Goal: Task Accomplishment & Management: Manage account settings

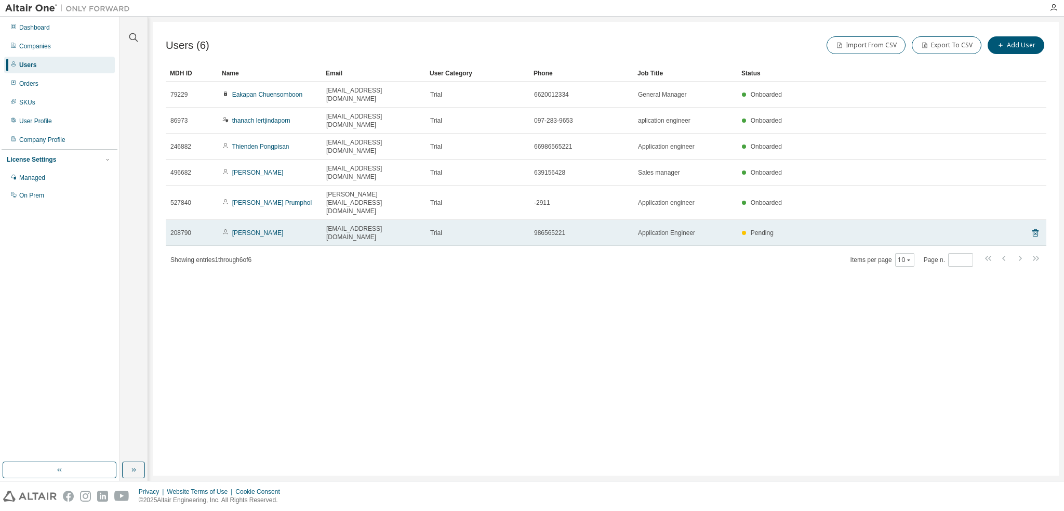
click at [764, 229] on span "Pending" at bounding box center [762, 232] width 23 height 7
click at [1036, 229] on icon at bounding box center [1035, 233] width 6 height 8
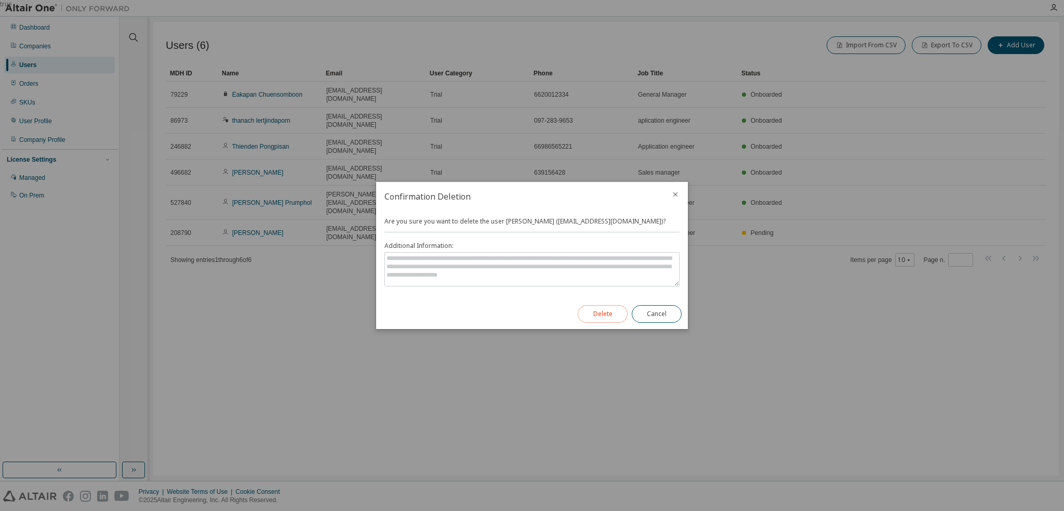
click at [605, 313] on button "Delete" at bounding box center [603, 314] width 50 height 18
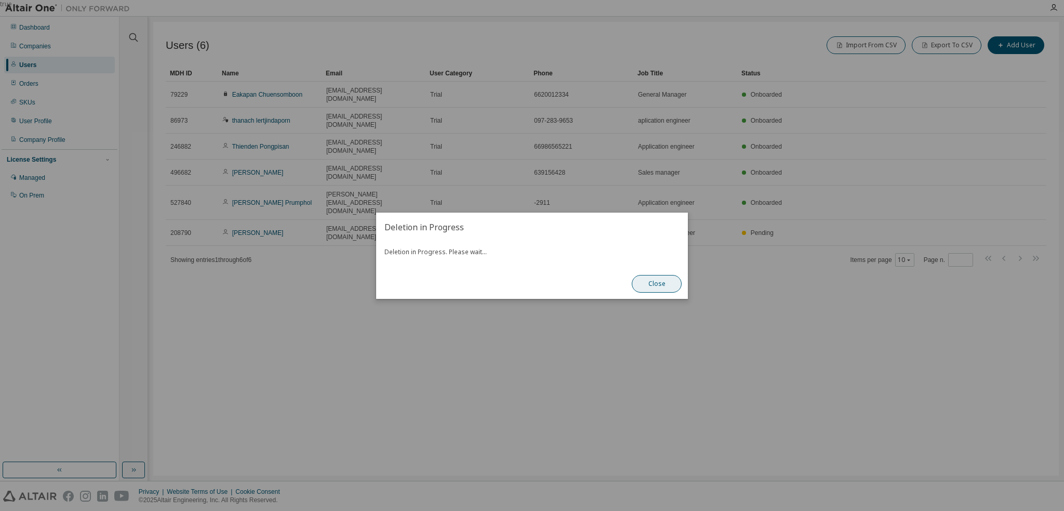
click at [655, 285] on button "Close" at bounding box center [657, 284] width 50 height 18
click at [652, 278] on button "Close" at bounding box center [657, 284] width 50 height 18
click at [661, 283] on button "Close" at bounding box center [657, 284] width 50 height 18
click at [657, 287] on button "Close" at bounding box center [657, 284] width 50 height 18
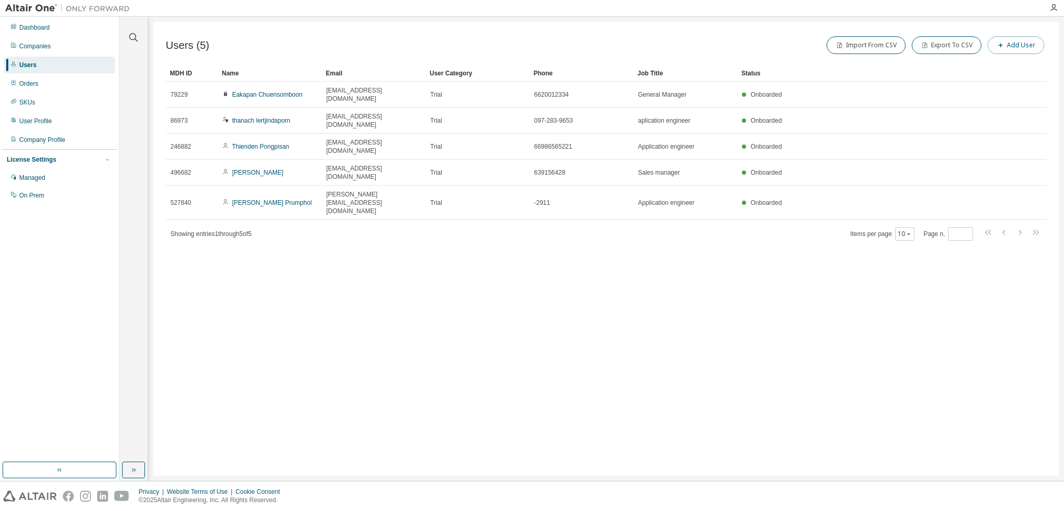
click at [1003, 47] on icon "button" at bounding box center [1001, 45] width 6 height 6
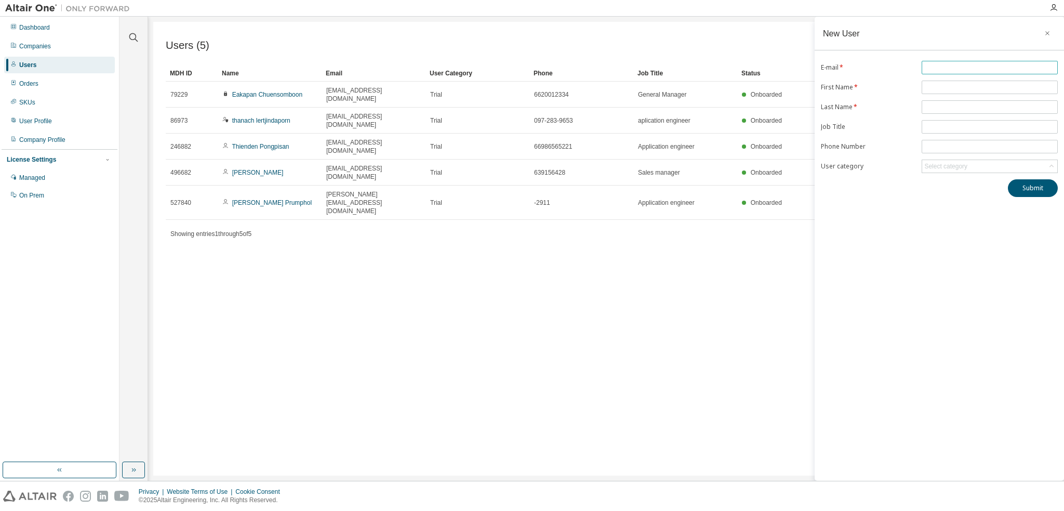
click at [946, 69] on input "text" at bounding box center [989, 67] width 131 height 8
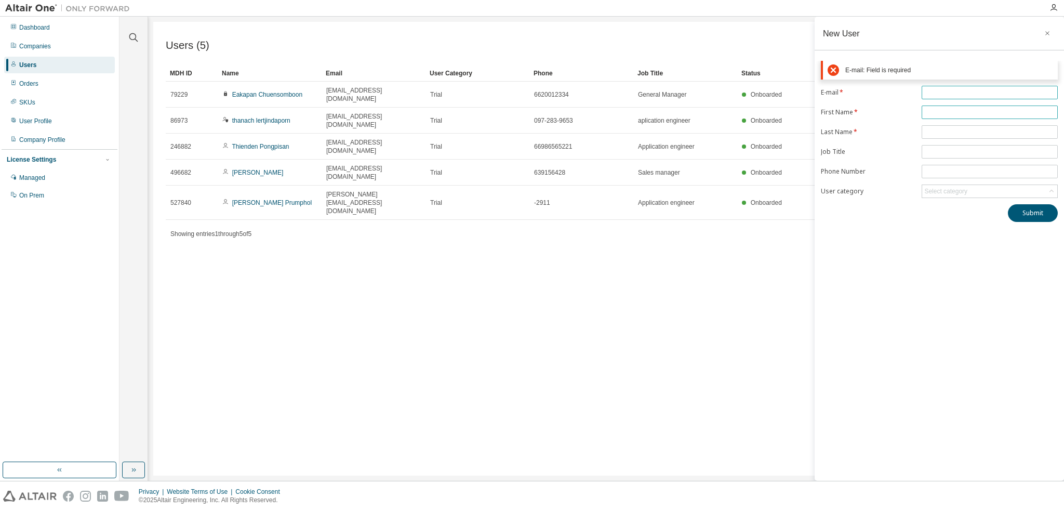
paste input "**********"
type input "**********"
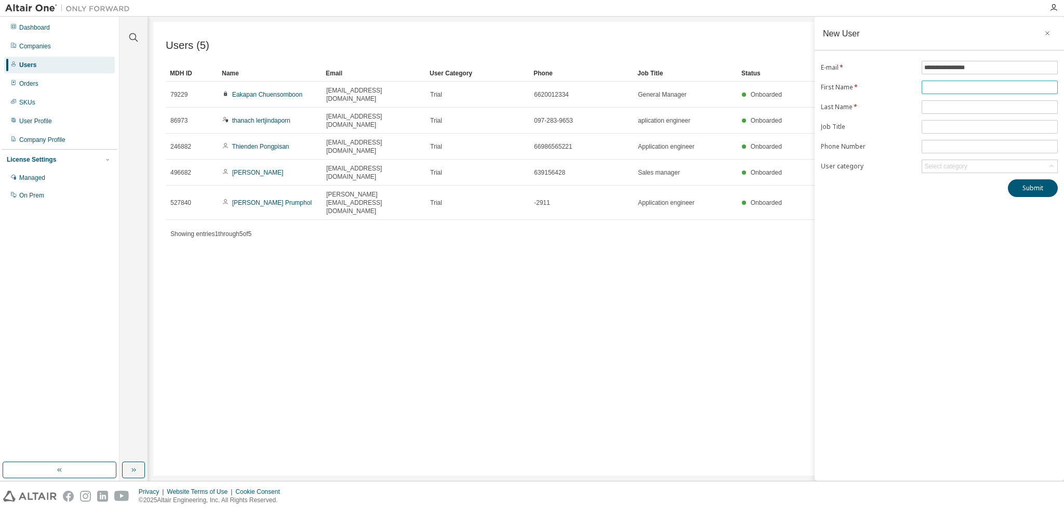
click at [934, 87] on input "text" at bounding box center [989, 87] width 131 height 8
paste input "******"
type input "******"
click at [941, 111] on span at bounding box center [990, 107] width 136 height 14
click at [948, 110] on input "text" at bounding box center [989, 107] width 131 height 8
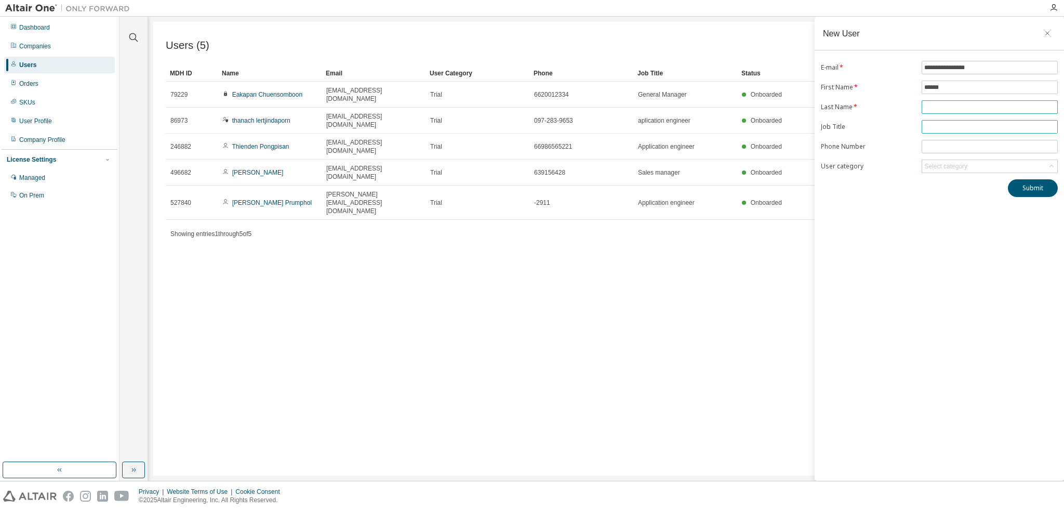
paste input "*********"
type input "*********"
click at [957, 124] on input "text" at bounding box center [989, 127] width 131 height 8
type input "**********"
click at [963, 207] on div "**********" at bounding box center [939, 249] width 249 height 464
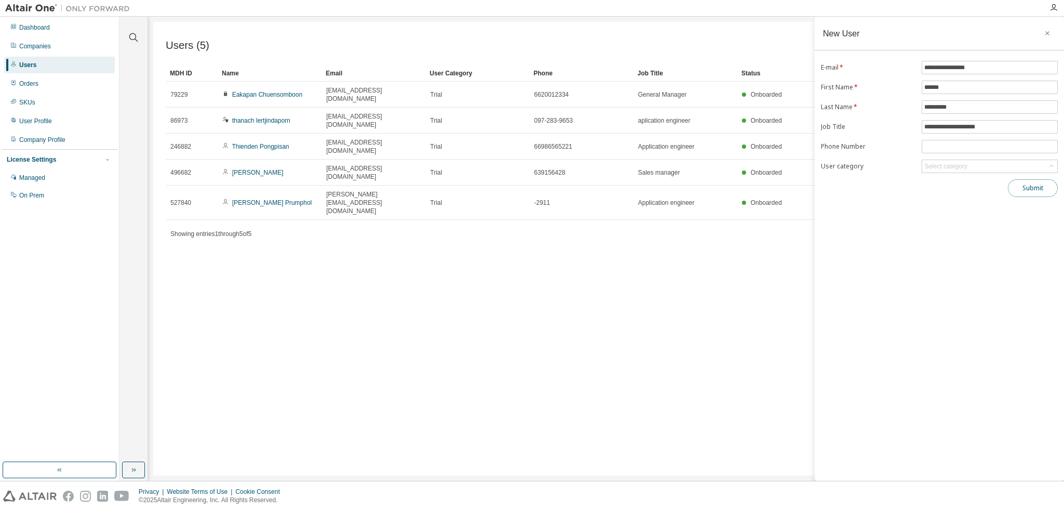
click at [1031, 187] on button "Submit" at bounding box center [1033, 188] width 50 height 18
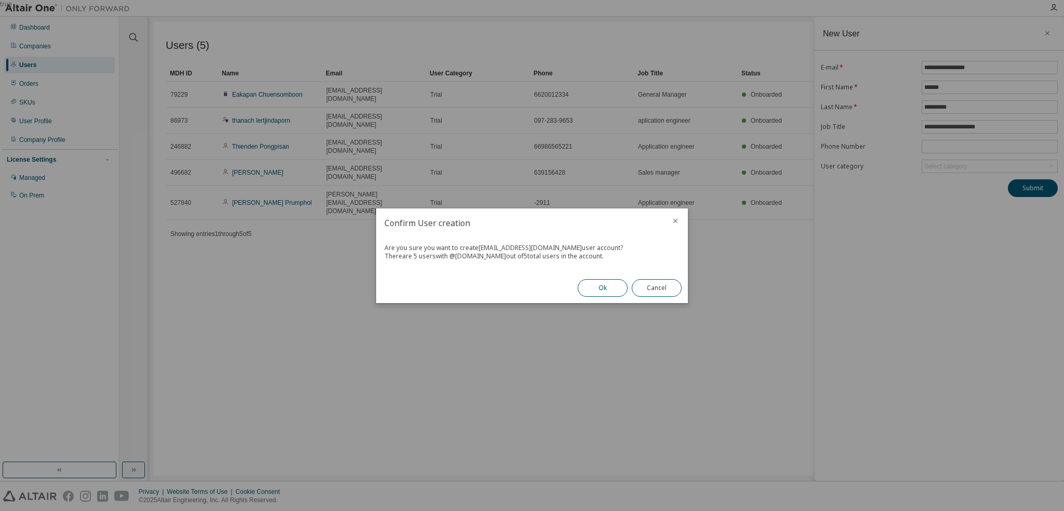
click at [609, 288] on button "Ok" at bounding box center [603, 288] width 50 height 18
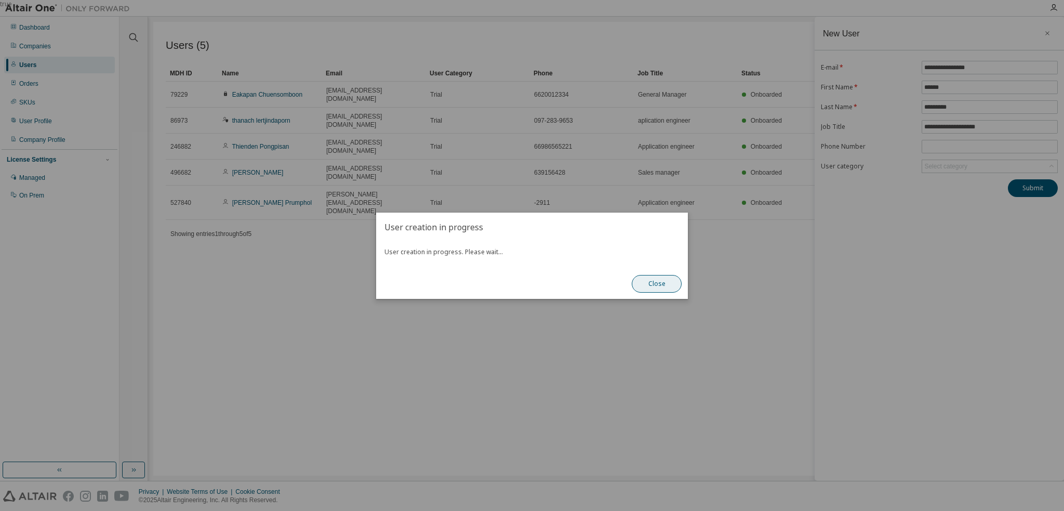
click at [658, 284] on button "Close" at bounding box center [657, 284] width 50 height 18
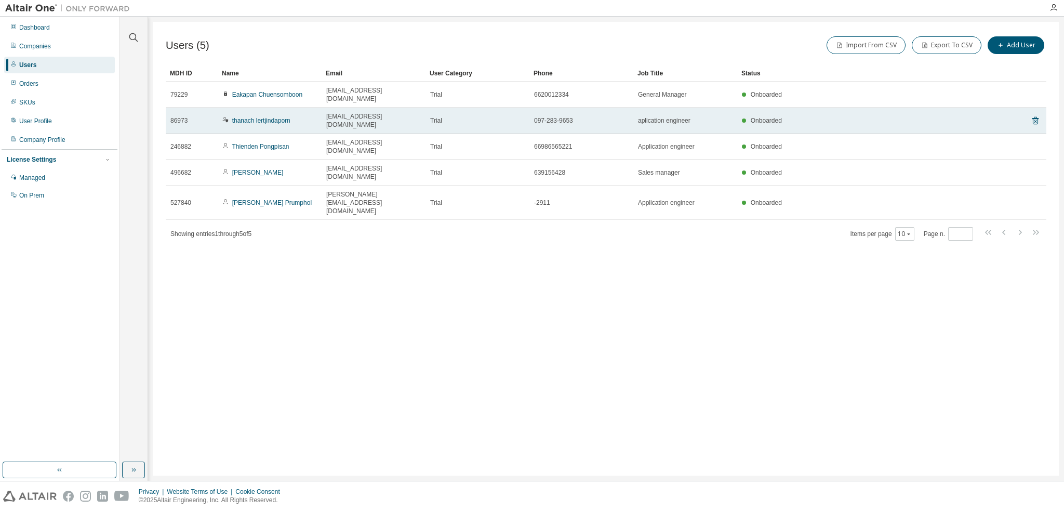
click at [671, 113] on td "aplication engineer" at bounding box center [685, 121] width 104 height 26
click at [594, 114] on td "097-283-9653" at bounding box center [581, 121] width 104 height 26
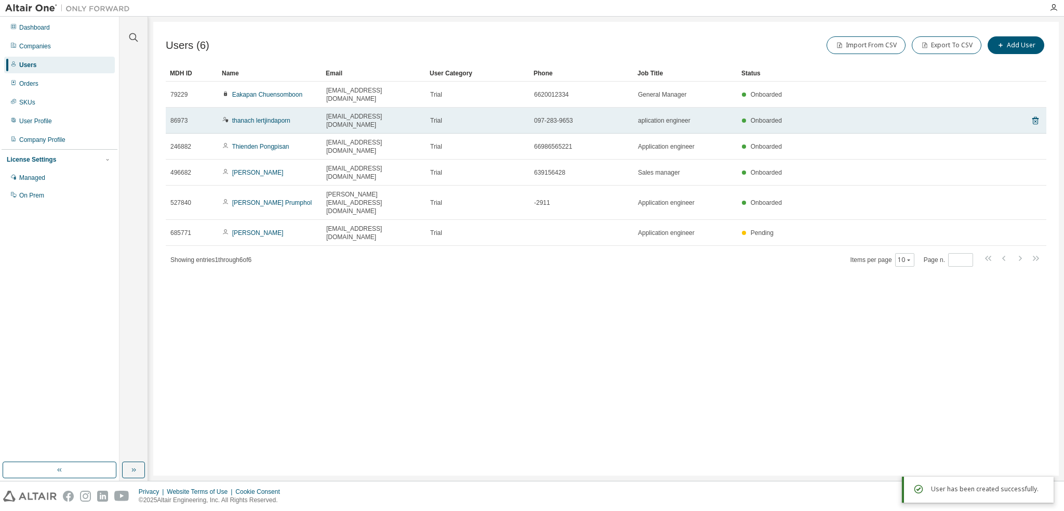
drag, startPoint x: 322, startPoint y: 105, endPoint x: 298, endPoint y: 110, distance: 23.7
click at [298, 116] on div "thanach lertjindaporn" at bounding box center [269, 120] width 95 height 8
click at [277, 117] on link "thanach lertjindaporn" at bounding box center [261, 120] width 58 height 7
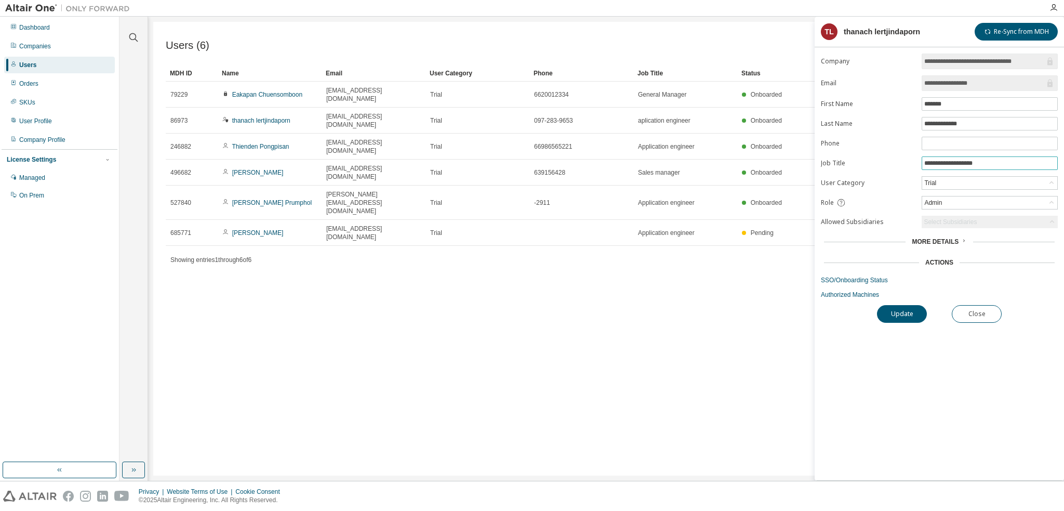
click at [926, 162] on input "**********" at bounding box center [989, 163] width 131 height 8
drag, startPoint x: 953, startPoint y: 161, endPoint x: 863, endPoint y: 167, distance: 90.6
click at [863, 167] on form "**********" at bounding box center [939, 176] width 237 height 245
click at [927, 163] on input "**********" at bounding box center [989, 163] width 131 height 8
click at [952, 162] on input "**********" at bounding box center [989, 163] width 131 height 8
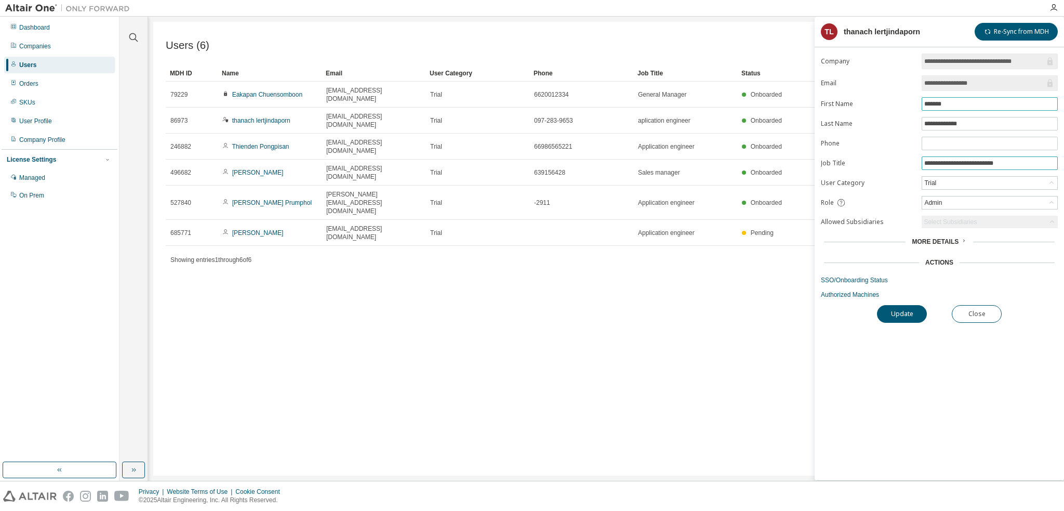
type input "**********"
click at [929, 103] on input "*******" at bounding box center [989, 104] width 131 height 8
type input "*******"
click at [953, 120] on input "**********" at bounding box center [989, 124] width 131 height 8
type input "**********"
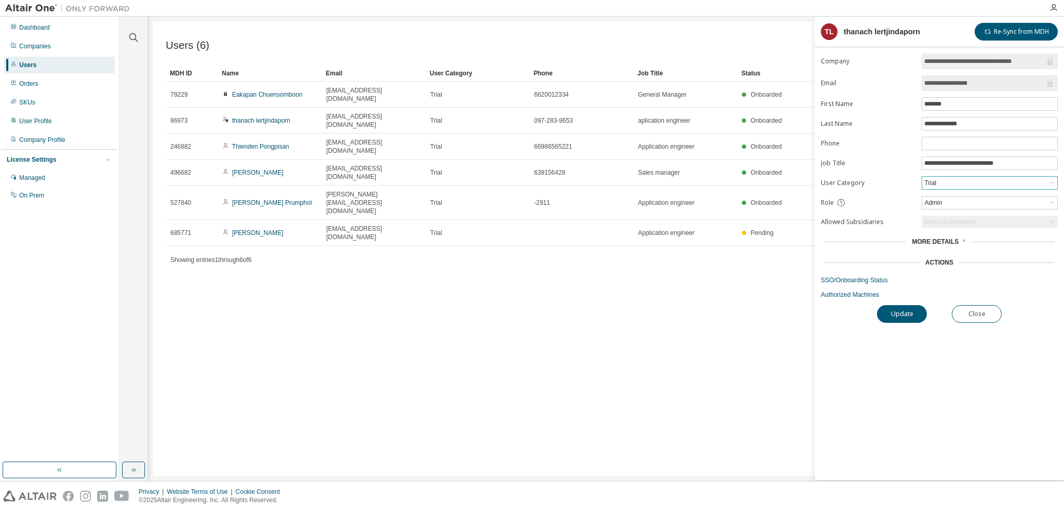
click at [952, 179] on div "Trial" at bounding box center [989, 183] width 135 height 12
click at [951, 205] on li "Employee" at bounding box center [989, 209] width 133 height 14
click at [941, 241] on span "More Details" at bounding box center [935, 241] width 47 height 7
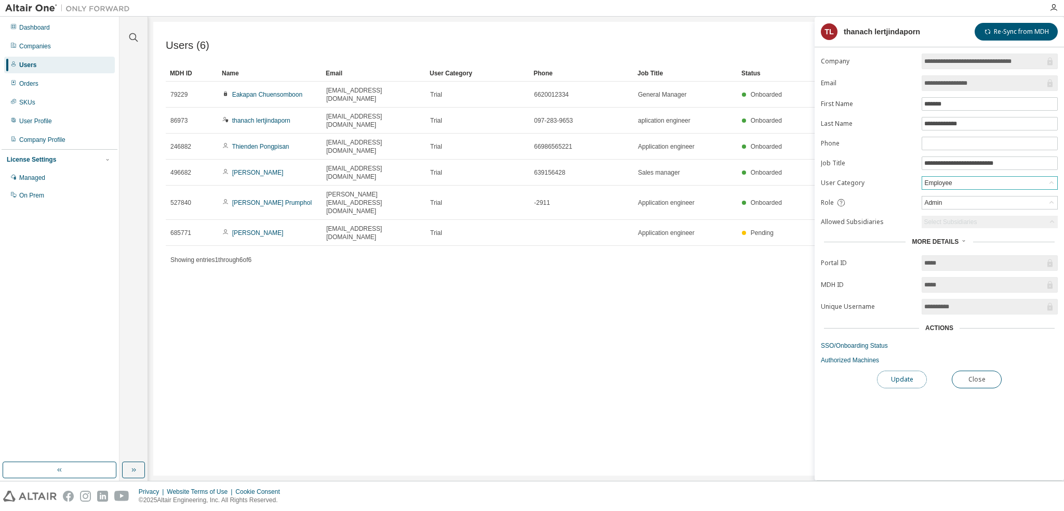
click at [909, 375] on button "Update" at bounding box center [902, 379] width 50 height 18
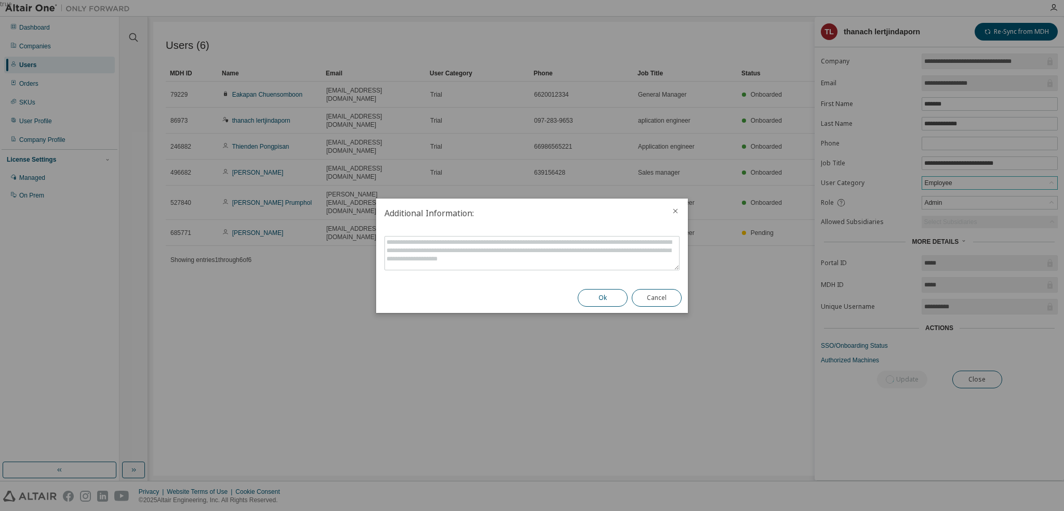
click at [588, 293] on button "Ok" at bounding box center [603, 298] width 50 height 18
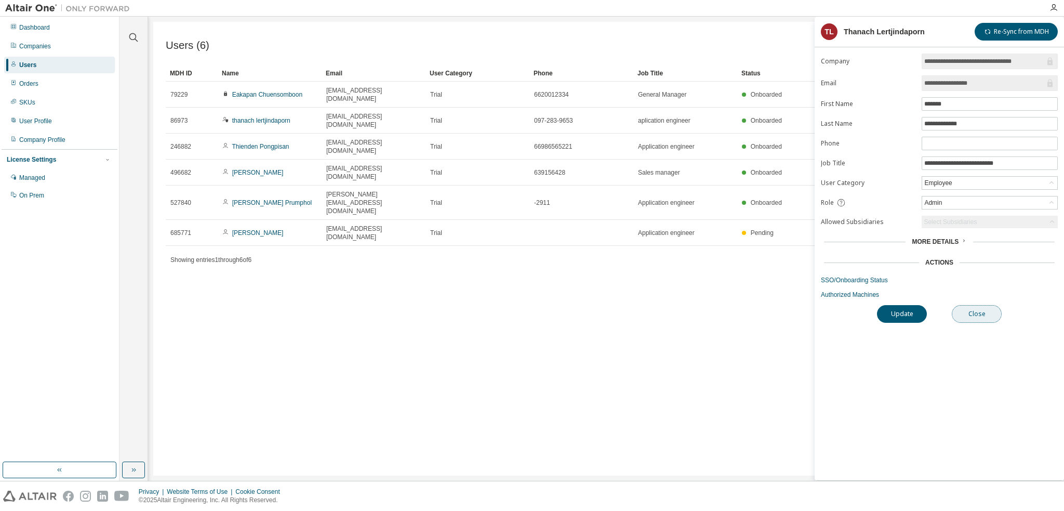
click at [977, 313] on button "Close" at bounding box center [977, 314] width 50 height 18
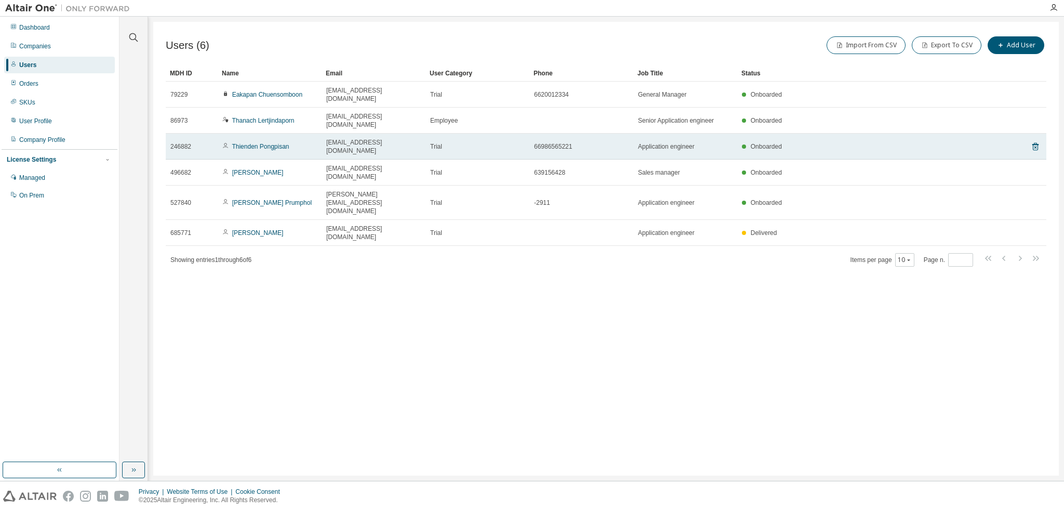
click at [448, 142] on div "Trial" at bounding box center [477, 146] width 95 height 8
click at [313, 142] on div "Thienden Pongpisan" at bounding box center [269, 146] width 95 height 8
click at [278, 143] on link "Thienden Pongpisan" at bounding box center [260, 146] width 57 height 7
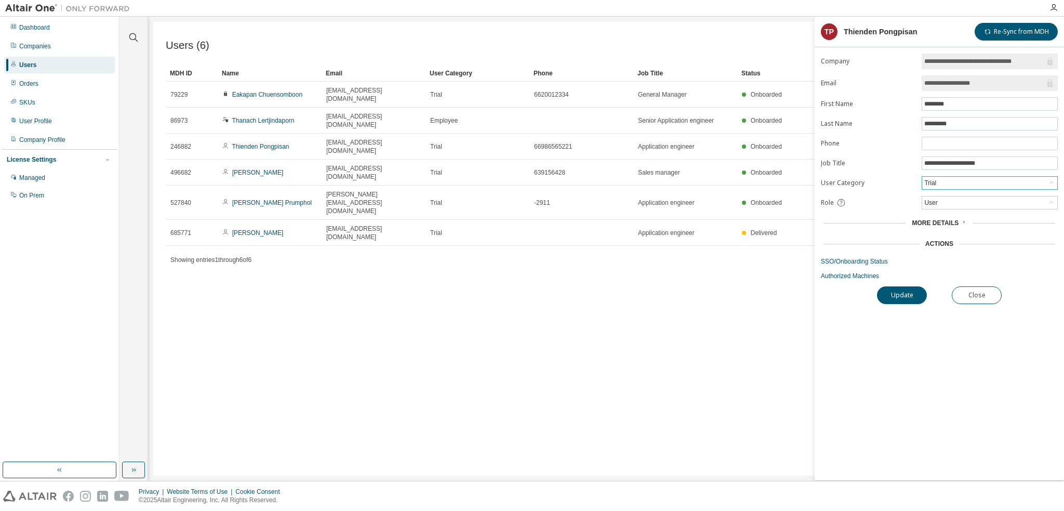
click at [965, 178] on div "Trial" at bounding box center [989, 183] width 135 height 12
click at [952, 204] on li "Employee" at bounding box center [989, 209] width 133 height 14
click at [910, 293] on button "Update" at bounding box center [902, 295] width 50 height 18
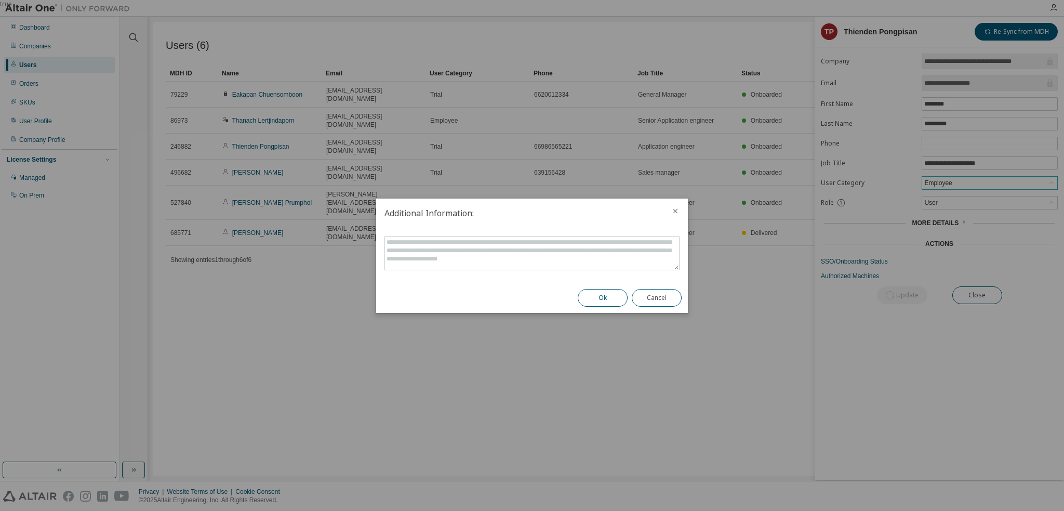
click at [622, 293] on button "Ok" at bounding box center [603, 298] width 50 height 18
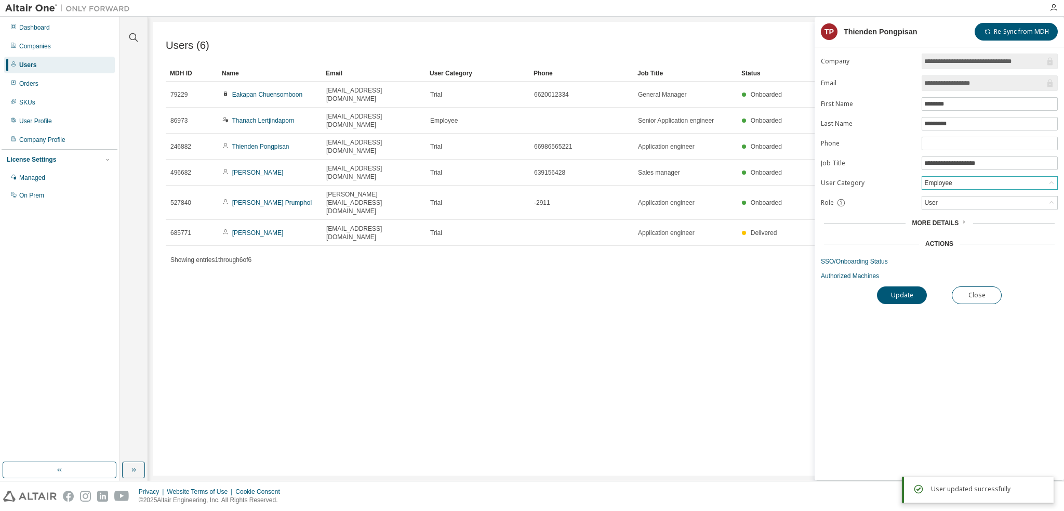
click at [951, 182] on div "Employee" at bounding box center [938, 182] width 31 height 11
click at [970, 181] on div "Employee" at bounding box center [989, 183] width 135 height 12
click at [960, 199] on div "User" at bounding box center [989, 202] width 135 height 12
click at [963, 198] on div "User" at bounding box center [989, 202] width 135 height 12
click at [906, 291] on button "Update" at bounding box center [902, 295] width 50 height 18
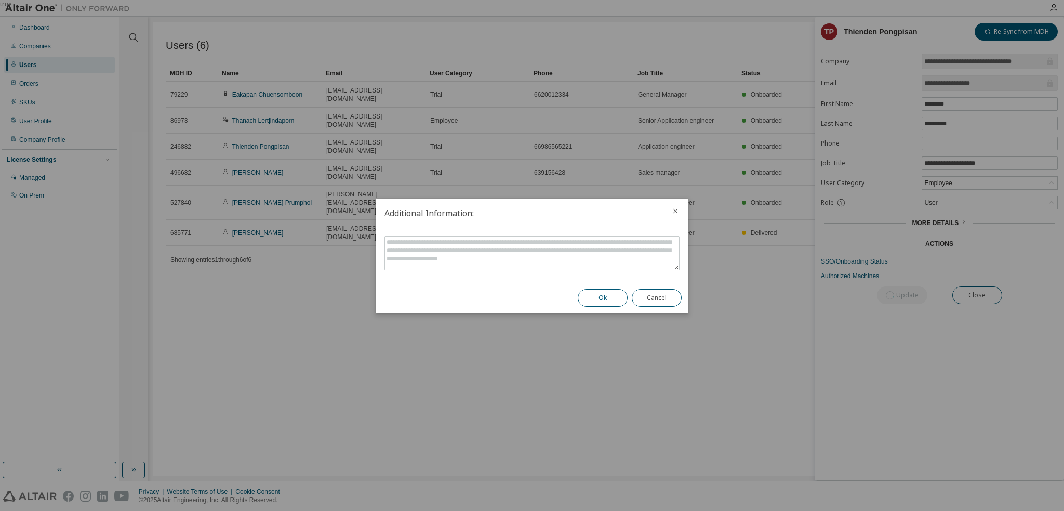
click at [591, 299] on button "Ok" at bounding box center [603, 298] width 50 height 18
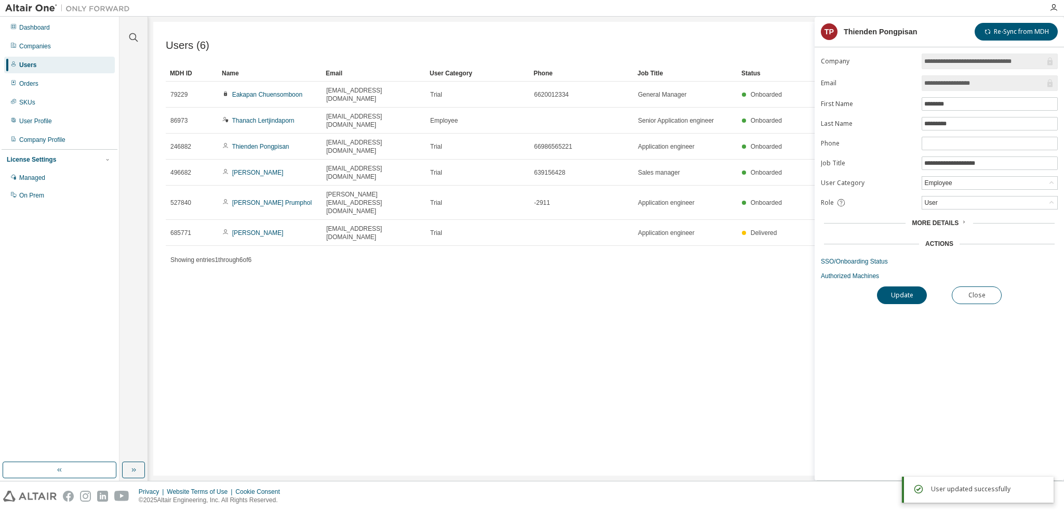
click at [839, 202] on icon at bounding box center [841, 202] width 9 height 9
click at [972, 293] on button "Close" at bounding box center [977, 295] width 50 height 18
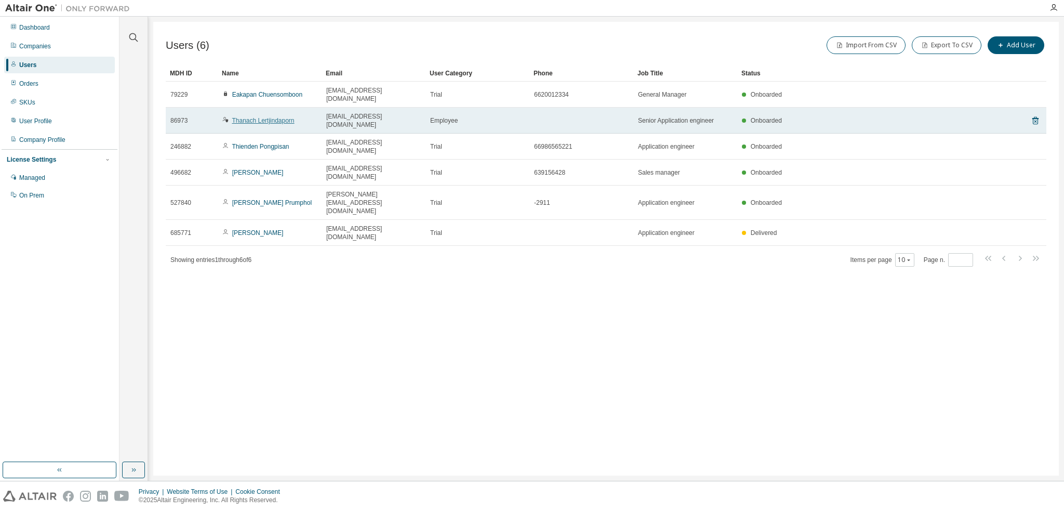
click at [282, 117] on link "Thanach Lertjindaporn" at bounding box center [263, 120] width 62 height 7
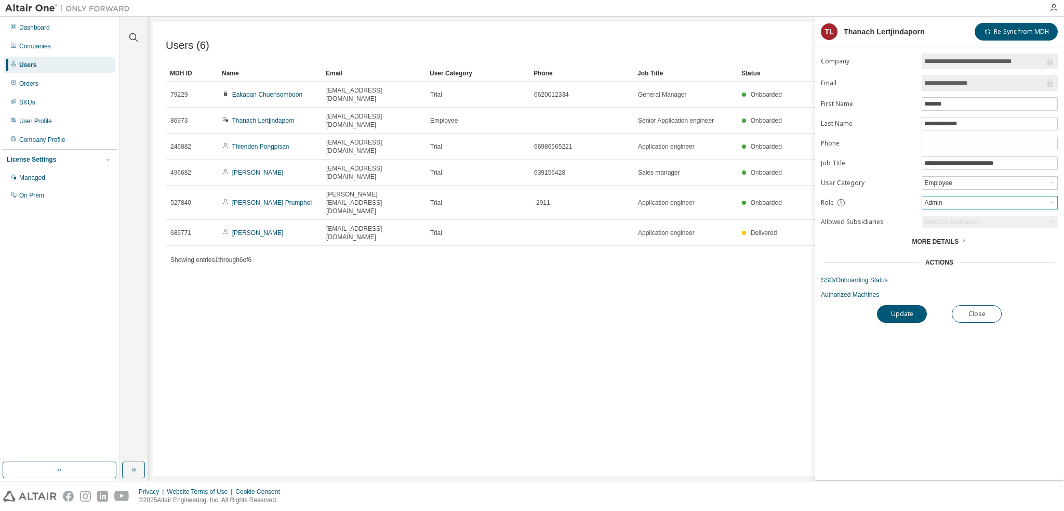
click at [964, 201] on div "Admin" at bounding box center [989, 202] width 135 height 12
click at [964, 178] on div "Employee" at bounding box center [989, 183] width 135 height 12
click at [721, 331] on div "Users (6) Import From CSV Export To CSV Add User Clear Load Save Save As Field …" at bounding box center [606, 249] width 906 height 454
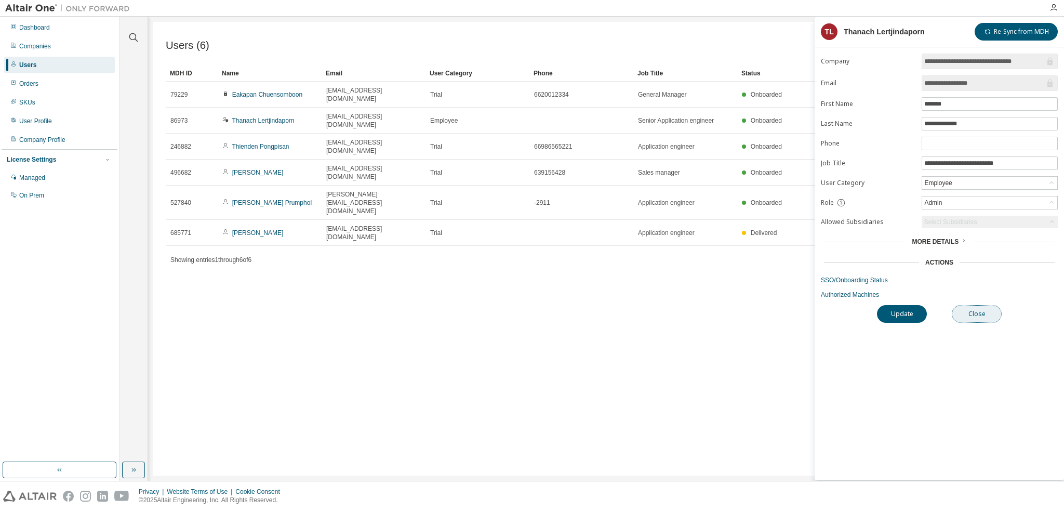
click at [961, 310] on button "Close" at bounding box center [977, 314] width 50 height 18
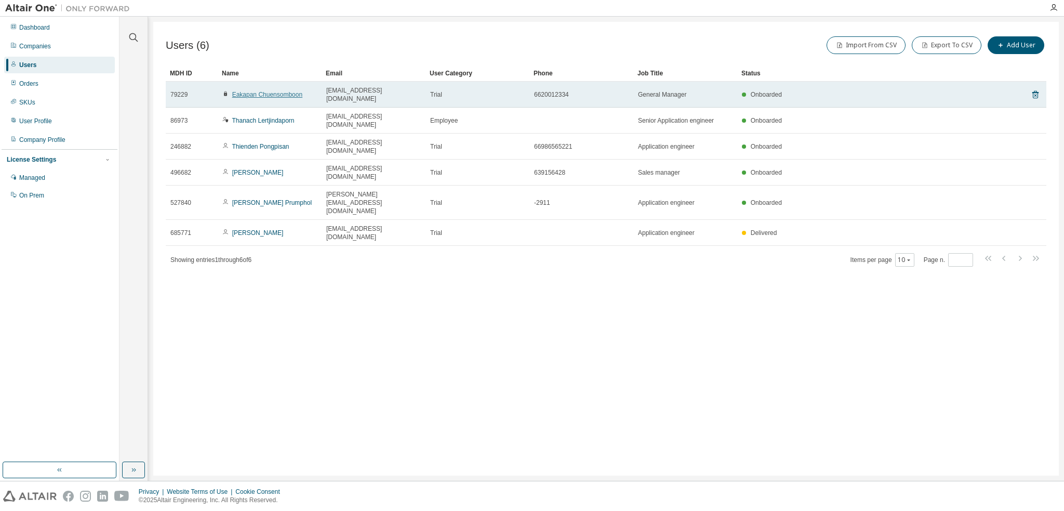
click at [239, 93] on link "Eakapan Chuensomboon" at bounding box center [267, 94] width 70 height 7
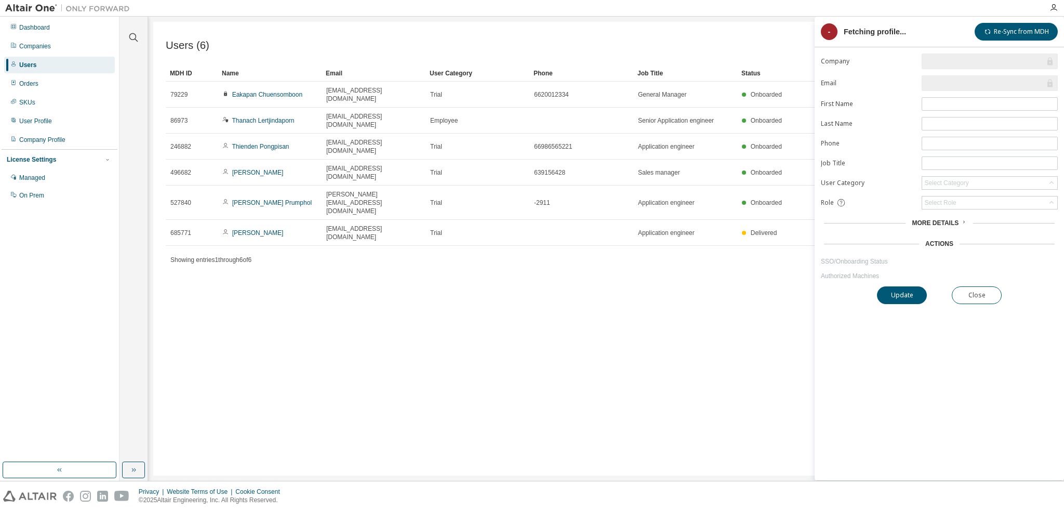
click at [701, 267] on div "Users (6) Import From CSV Export To CSV Add User Clear Load Save Save As Field …" at bounding box center [606, 249] width 906 height 454
click at [971, 299] on button "Close" at bounding box center [977, 295] width 50 height 18
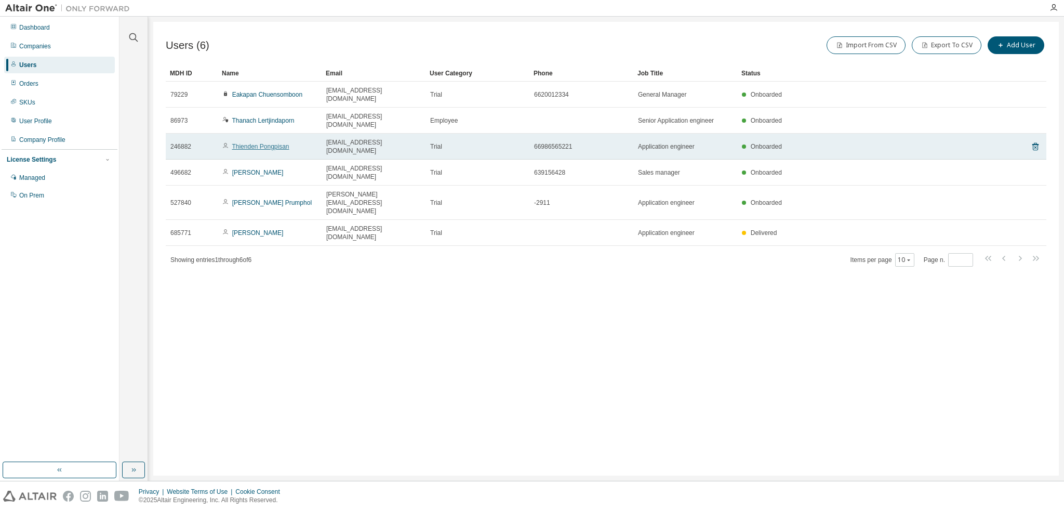
click at [265, 143] on link "Thienden Pongpisan" at bounding box center [260, 146] width 57 height 7
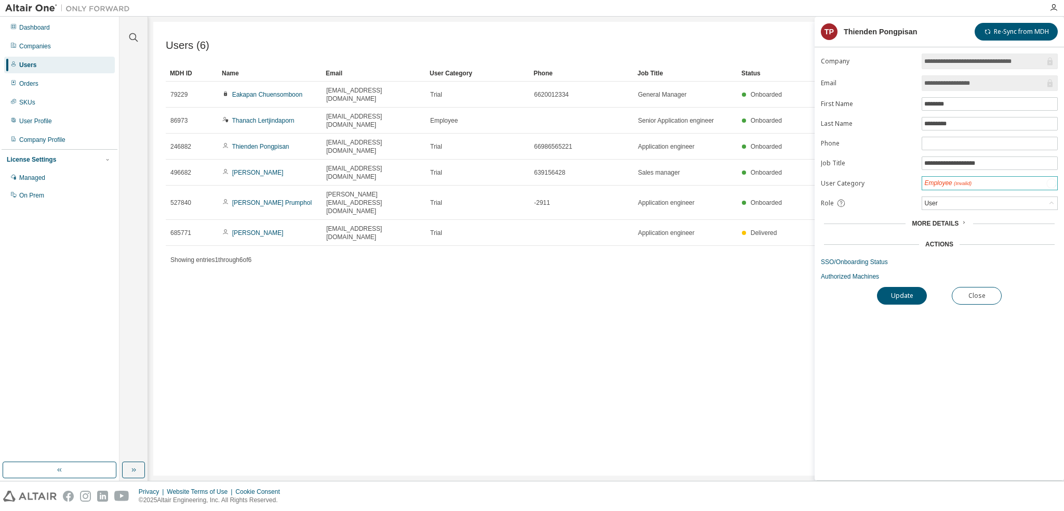
click at [963, 182] on span "(Invalid)" at bounding box center [963, 183] width 18 height 6
click at [1038, 181] on div "Employee (Invalid)" at bounding box center [989, 183] width 135 height 13
click at [990, 182] on div "Employee" at bounding box center [989, 183] width 135 height 12
click at [977, 293] on button "Close" at bounding box center [977, 295] width 50 height 18
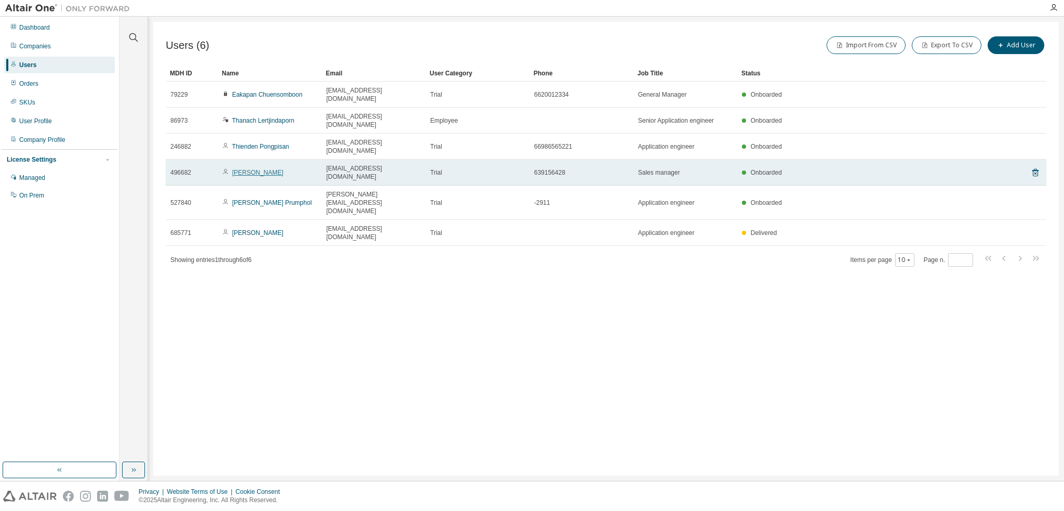
click at [284, 169] on link "[PERSON_NAME]" at bounding box center [257, 172] width 51 height 7
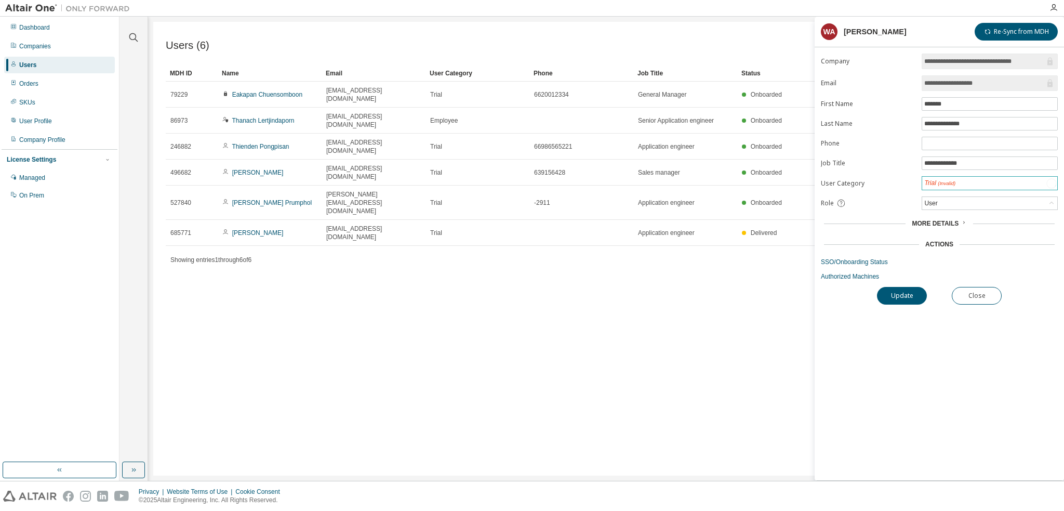
click at [1003, 181] on div "Trial (Invalid)" at bounding box center [989, 183] width 135 height 13
click at [959, 205] on li "Employee" at bounding box center [989, 209] width 133 height 14
click at [911, 293] on button "Update" at bounding box center [902, 295] width 50 height 18
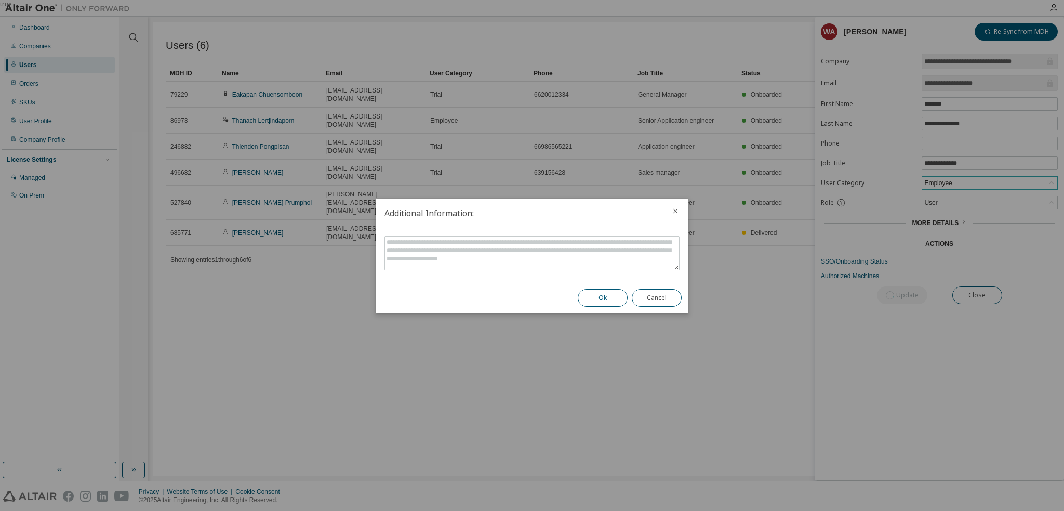
click at [599, 305] on button "Ok" at bounding box center [603, 298] width 50 height 18
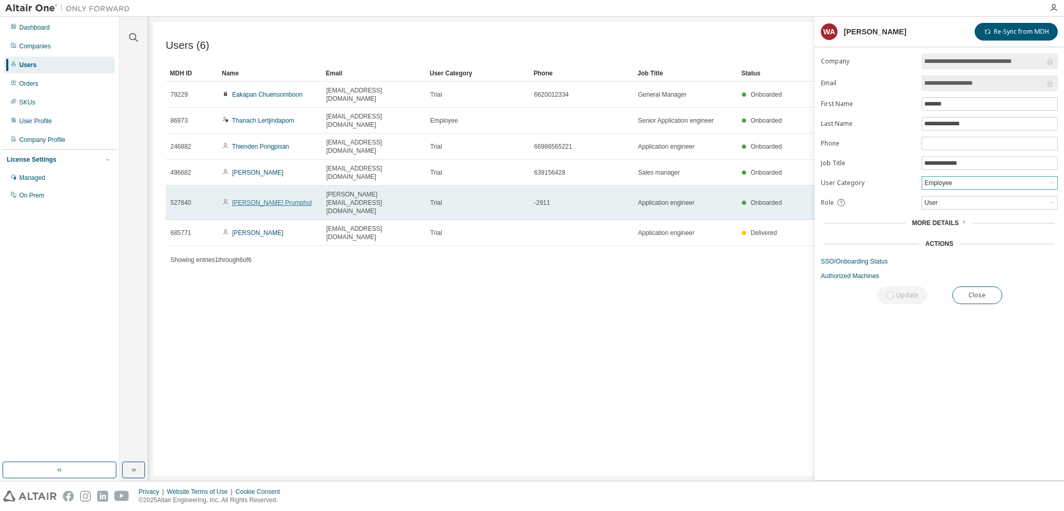
click at [262, 199] on link "[PERSON_NAME] Prumphol" at bounding box center [271, 202] width 79 height 7
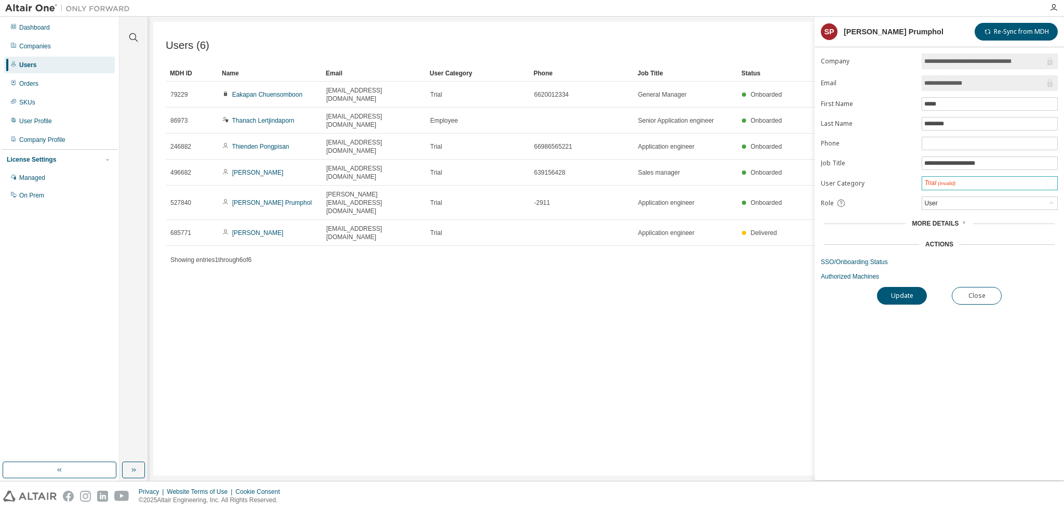
click at [954, 184] on span "(Invalid)" at bounding box center [947, 183] width 18 height 6
click at [975, 181] on div "Trial (Invalid)" at bounding box center [989, 183] width 135 height 13
click at [976, 184] on div "Trial (Invalid)" at bounding box center [989, 183] width 135 height 13
click at [947, 207] on li "Employee" at bounding box center [989, 209] width 133 height 14
click at [906, 288] on button "Update" at bounding box center [902, 295] width 50 height 18
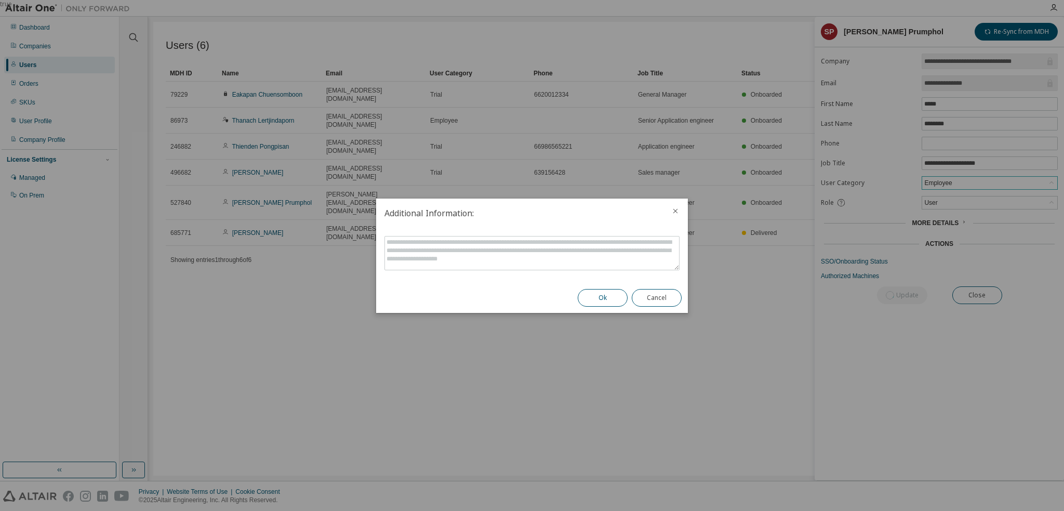
click at [602, 297] on button "Ok" at bounding box center [603, 298] width 50 height 18
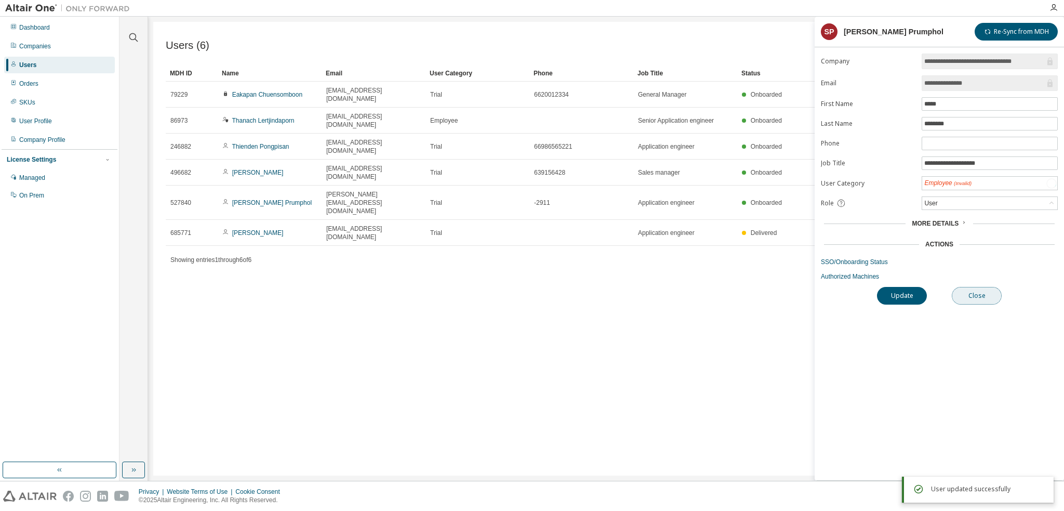
click at [985, 299] on button "Close" at bounding box center [977, 296] width 50 height 18
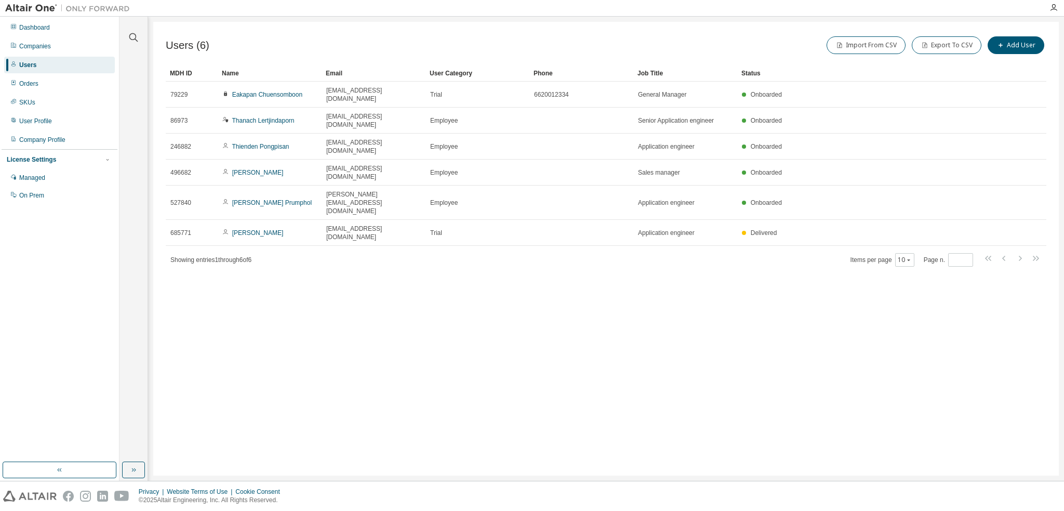
drag, startPoint x: 845, startPoint y: 78, endPoint x: 820, endPoint y: 74, distance: 25.3
drag, startPoint x: 820, startPoint y: 74, endPoint x: 801, endPoint y: 74, distance: 18.7
click at [801, 74] on div "Status" at bounding box center [862, 73] width 243 height 17
click at [196, 73] on div "MDH ID" at bounding box center [192, 73] width 44 height 17
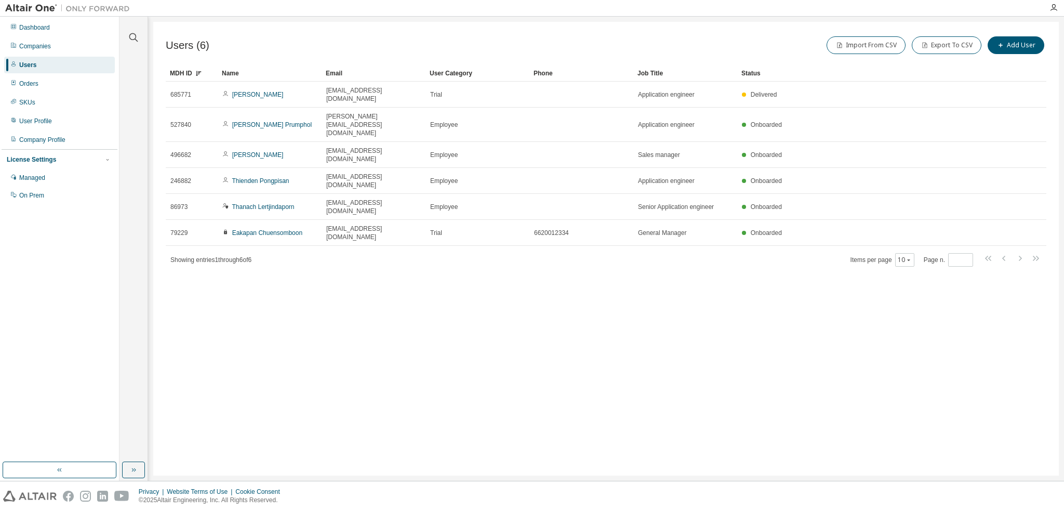
click at [181, 71] on div "MDH ID" at bounding box center [192, 73] width 44 height 17
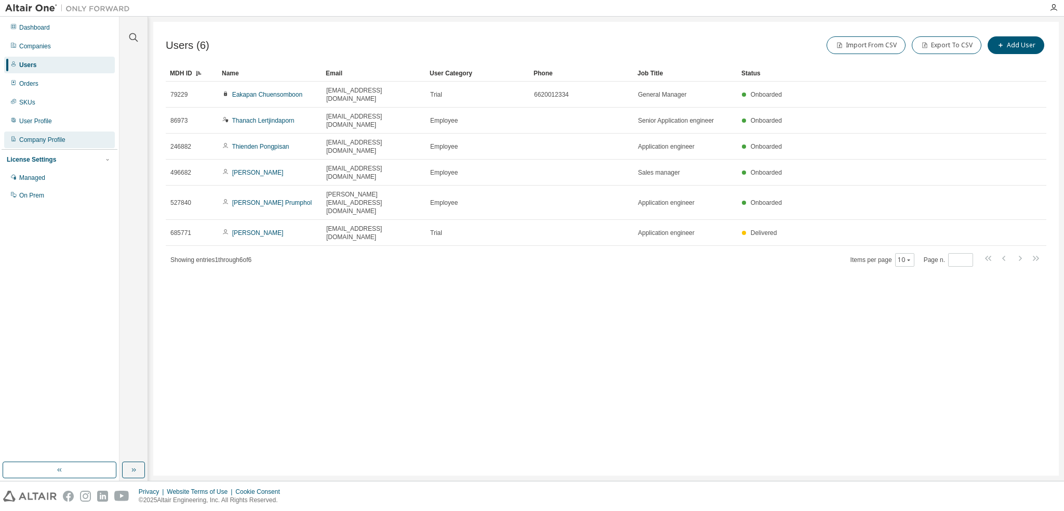
click at [46, 140] on div "Company Profile" at bounding box center [42, 140] width 46 height 8
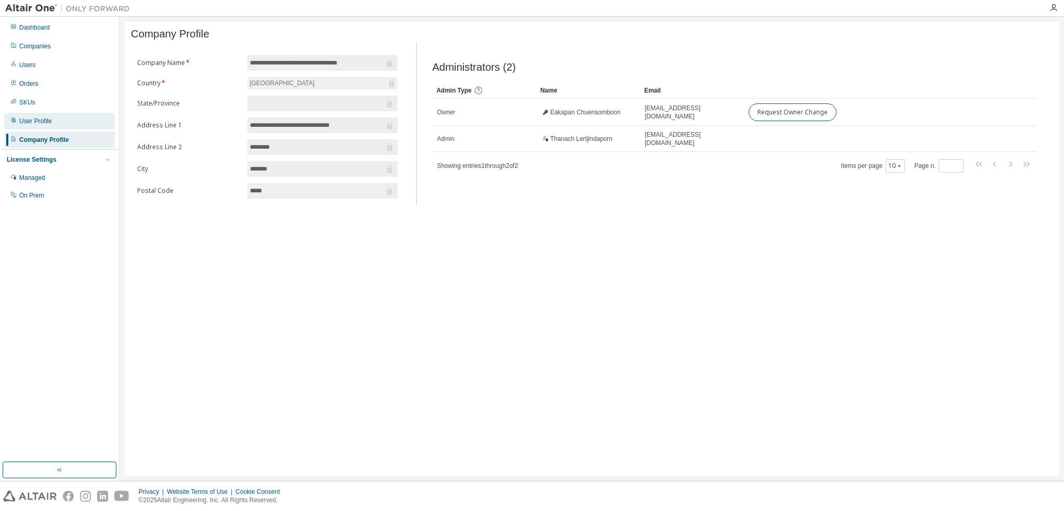
click at [35, 117] on div "User Profile" at bounding box center [35, 121] width 33 height 8
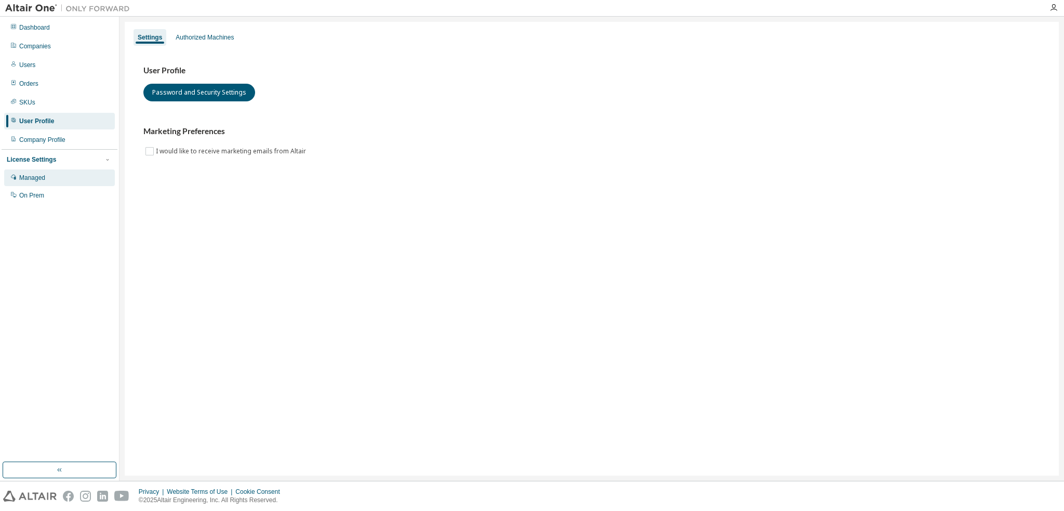
click at [44, 180] on div "Managed" at bounding box center [32, 178] width 26 height 8
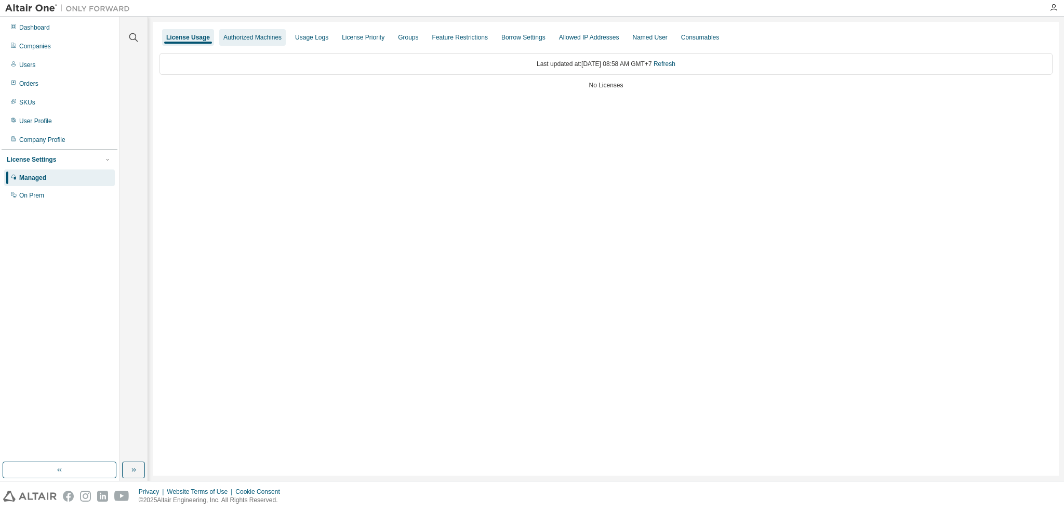
click at [260, 39] on div "Authorized Machines" at bounding box center [252, 37] width 58 height 8
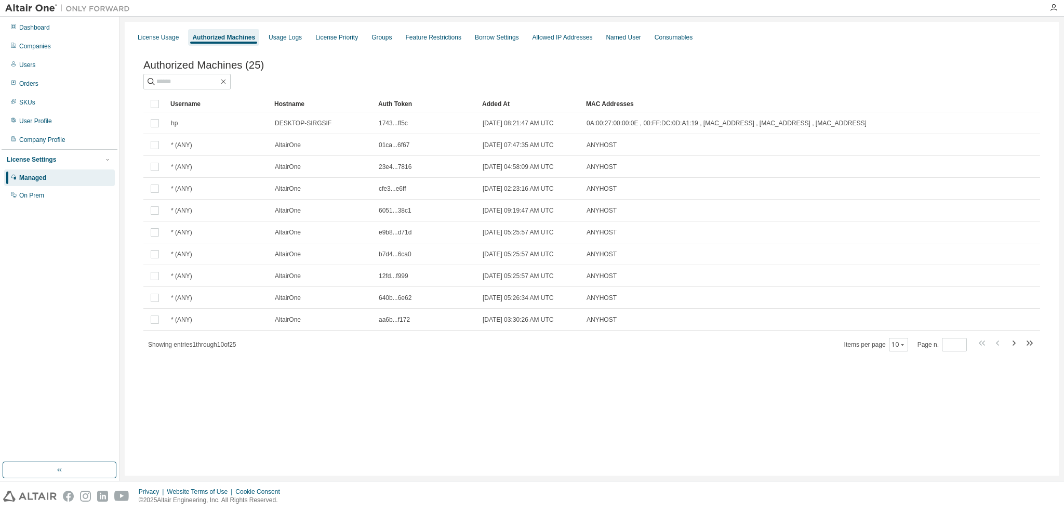
click at [158, 34] on div "License Usage" at bounding box center [158, 37] width 41 height 8
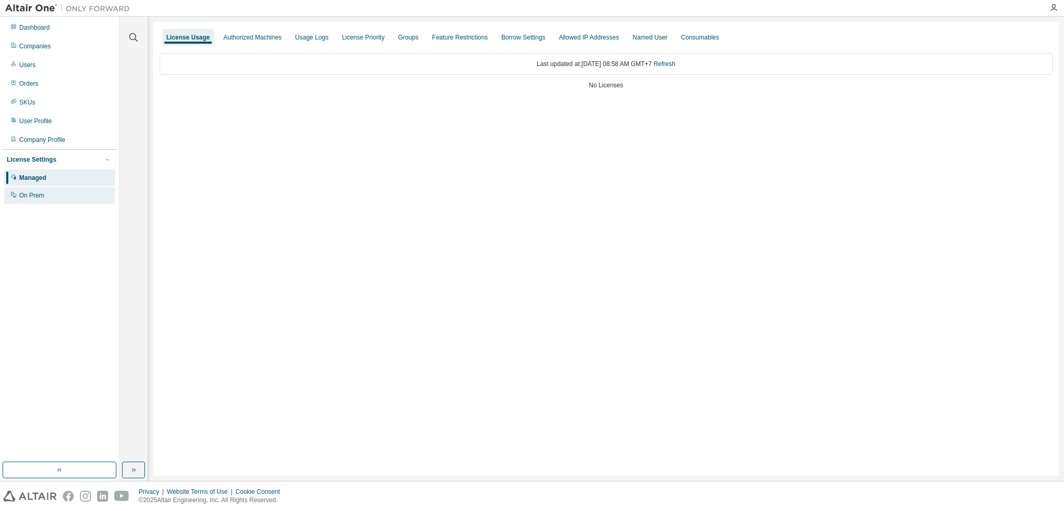
click at [39, 198] on div "On Prem" at bounding box center [31, 195] width 25 height 8
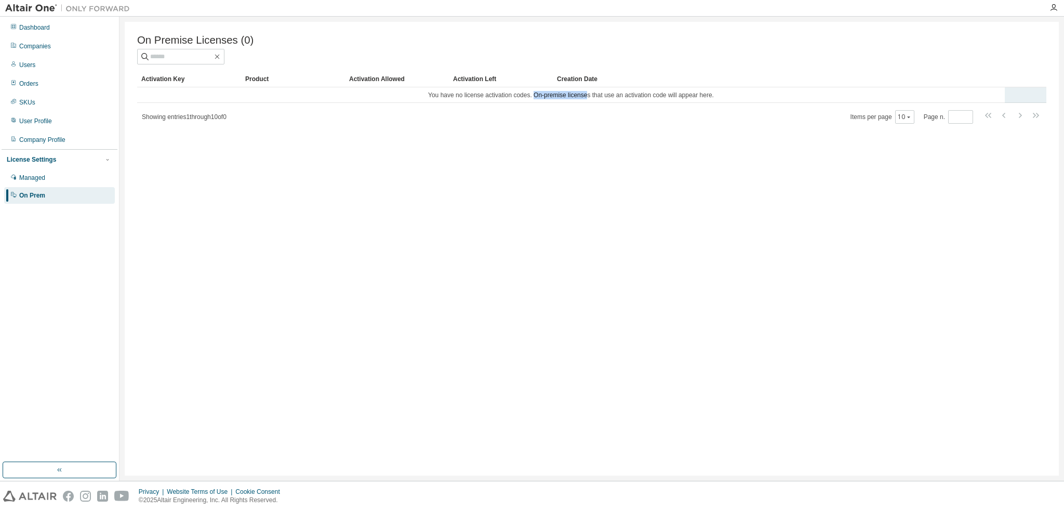
drag, startPoint x: 534, startPoint y: 96, endPoint x: 586, endPoint y: 96, distance: 52.5
click at [586, 96] on td "You have no license activation codes. On-premise licenses that use an activatio…" at bounding box center [571, 95] width 868 height 16
copy td "On-premise license"
click at [61, 137] on div "Company Profile" at bounding box center [42, 140] width 46 height 8
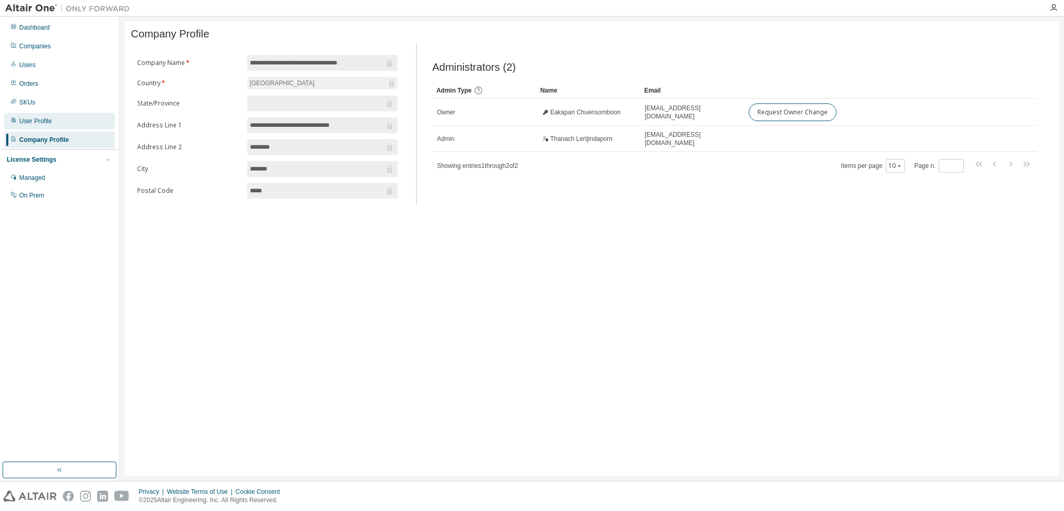
click at [37, 117] on div "User Profile" at bounding box center [35, 121] width 33 height 8
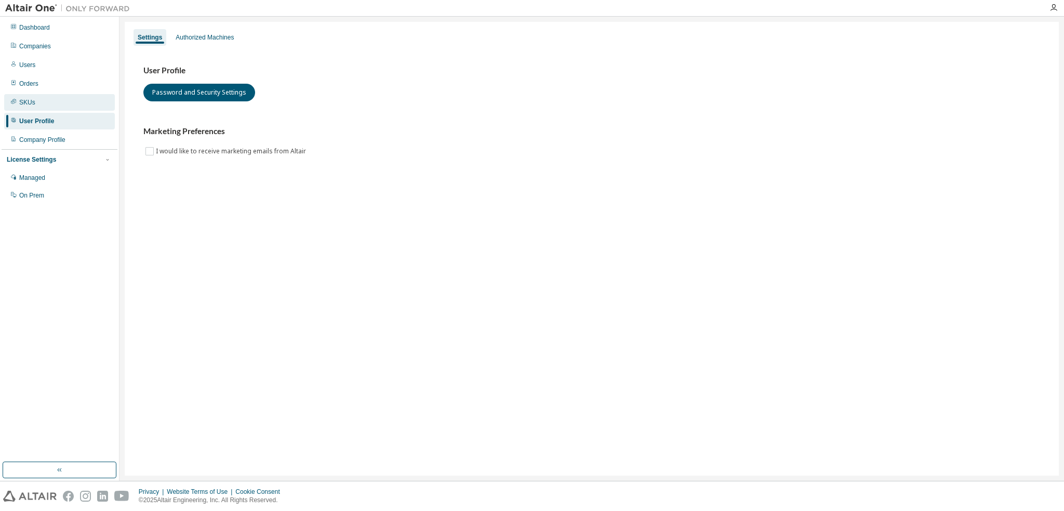
click at [40, 106] on div "SKUs" at bounding box center [59, 102] width 111 height 17
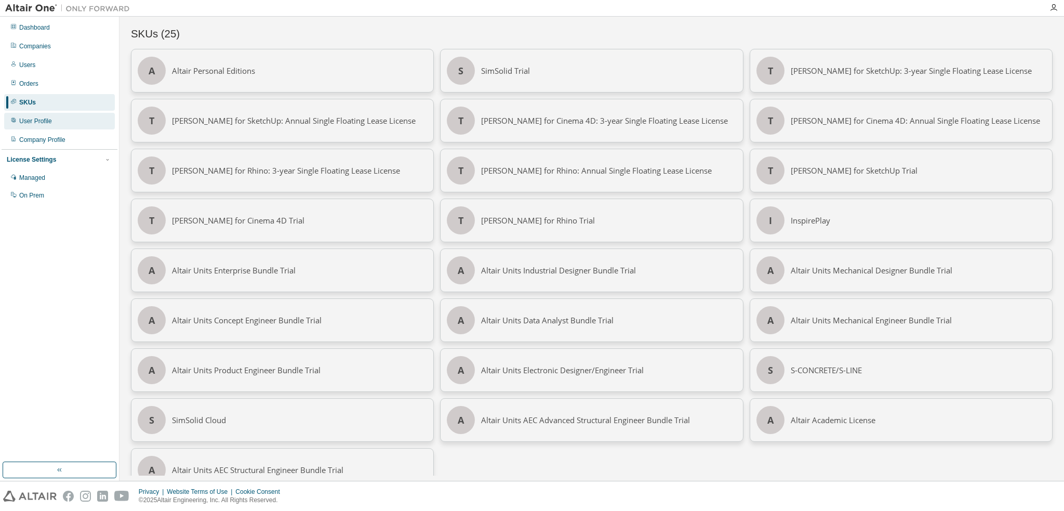
click at [29, 116] on div "User Profile" at bounding box center [59, 121] width 111 height 17
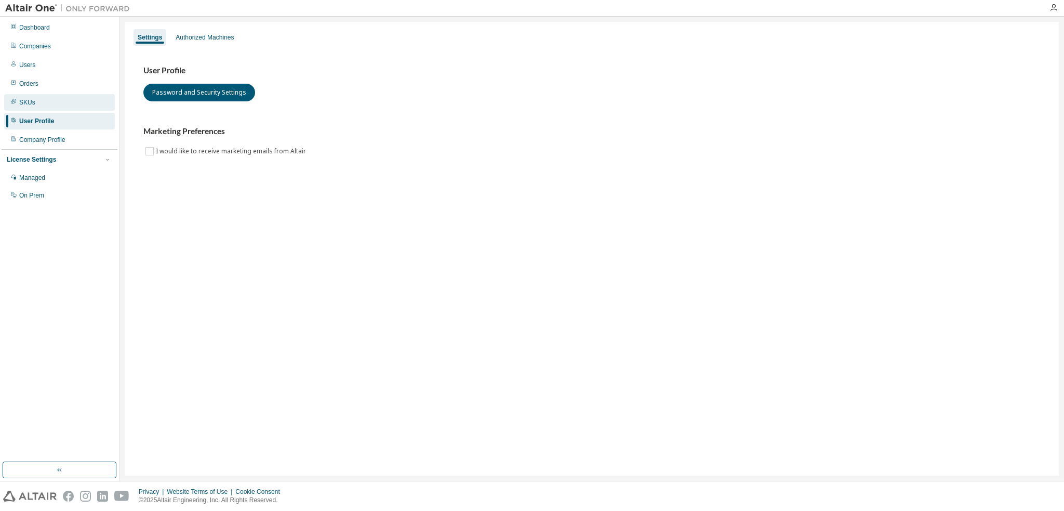
click at [32, 99] on div "SKUs" at bounding box center [27, 102] width 16 height 8
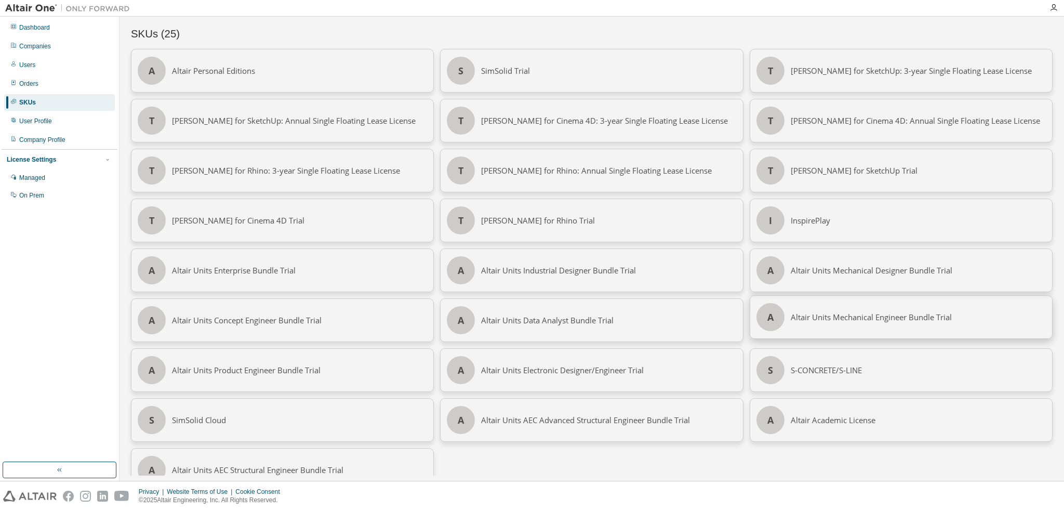
click at [875, 322] on div "Altair Units Mechanical Engineer Bundle Trial" at bounding box center [918, 317] width 255 height 43
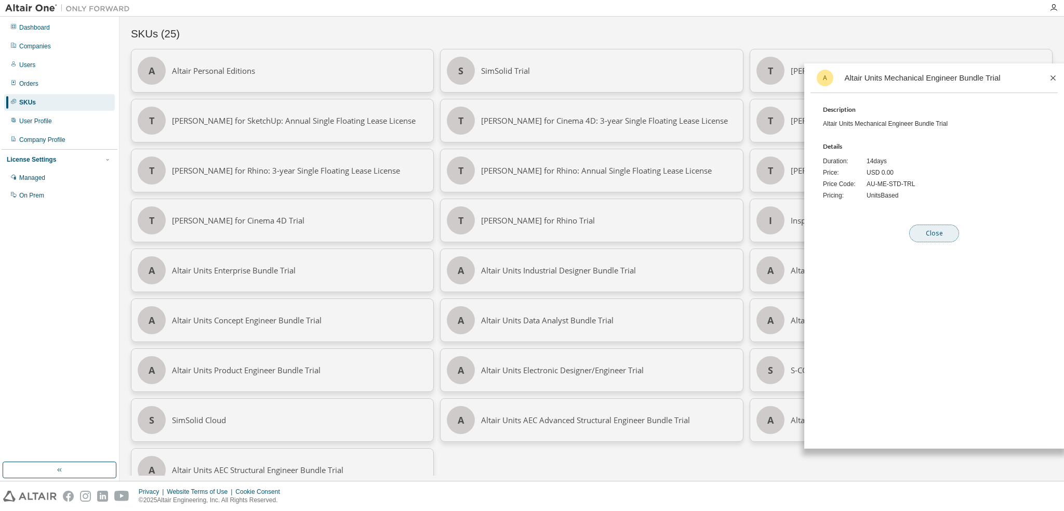
click at [917, 230] on button "Close" at bounding box center [934, 233] width 50 height 18
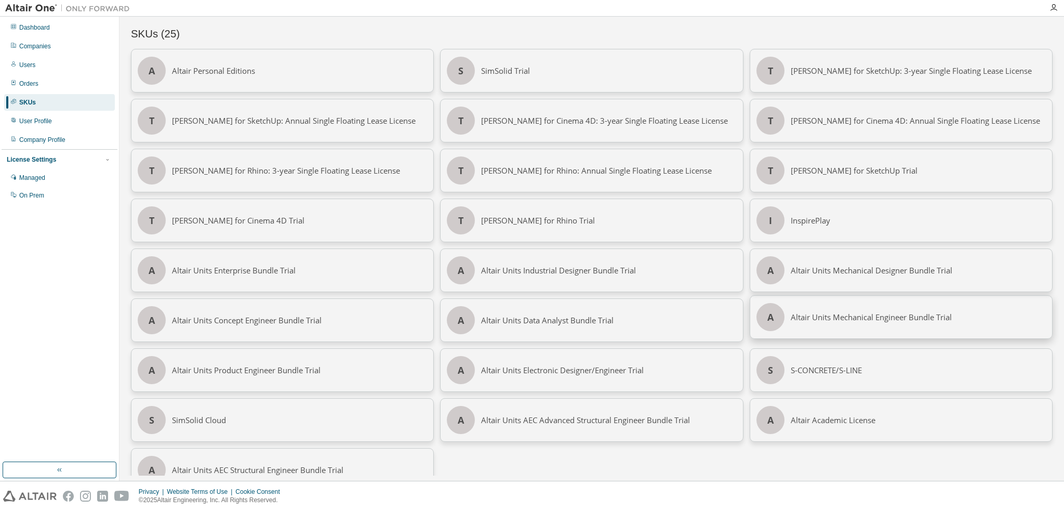
click at [858, 315] on div "Altair Units Mechanical Engineer Bundle Trial" at bounding box center [918, 317] width 255 height 43
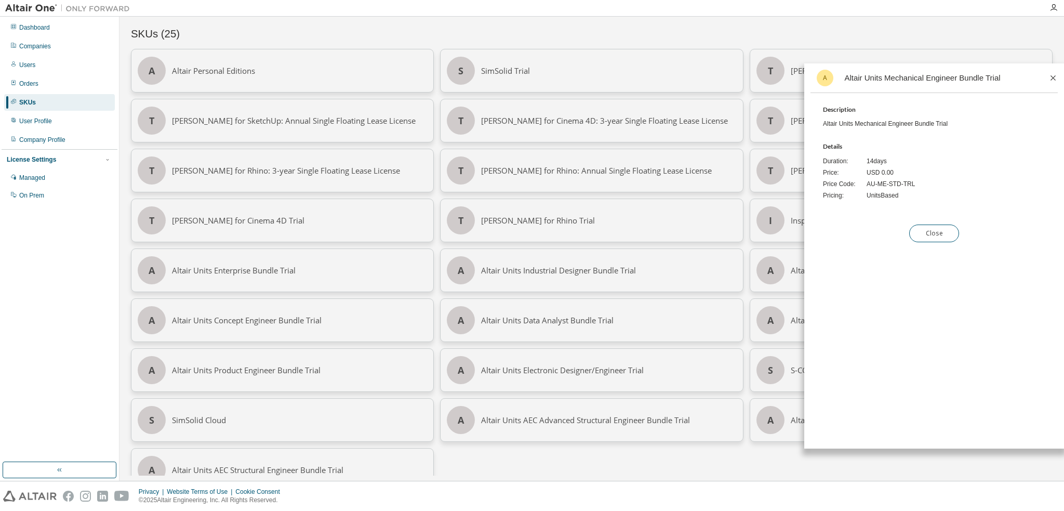
click at [869, 193] on span "Units Based" at bounding box center [883, 195] width 32 height 8
click at [842, 134] on div "A Altair Units Mechanical Engineer Bundle Trial Description Altair Units Mechan…" at bounding box center [934, 155] width 260 height 185
click at [848, 109] on h5 "Description" at bounding box center [940, 109] width 235 height 8
click at [936, 232] on button "Close" at bounding box center [934, 233] width 50 height 18
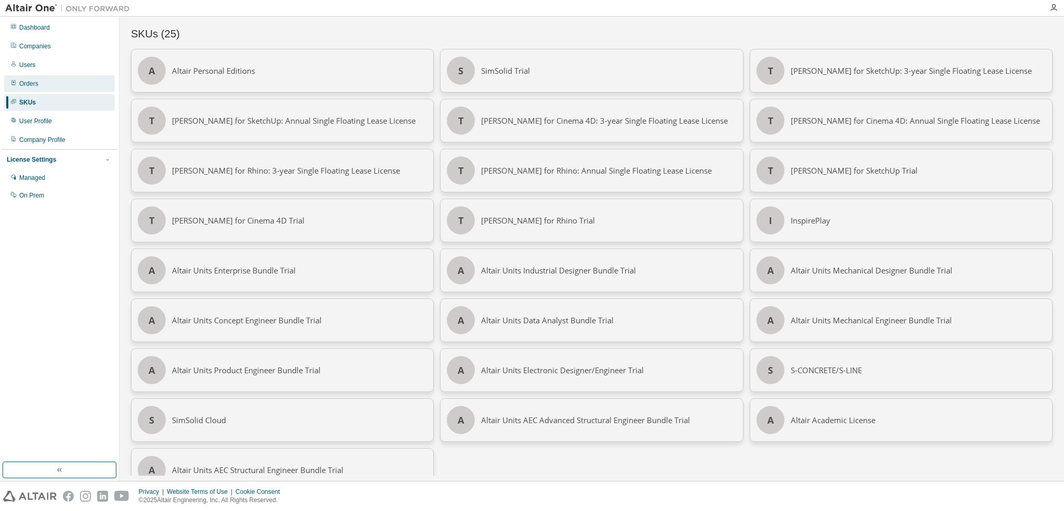
click at [44, 83] on div "Orders" at bounding box center [59, 83] width 111 height 17
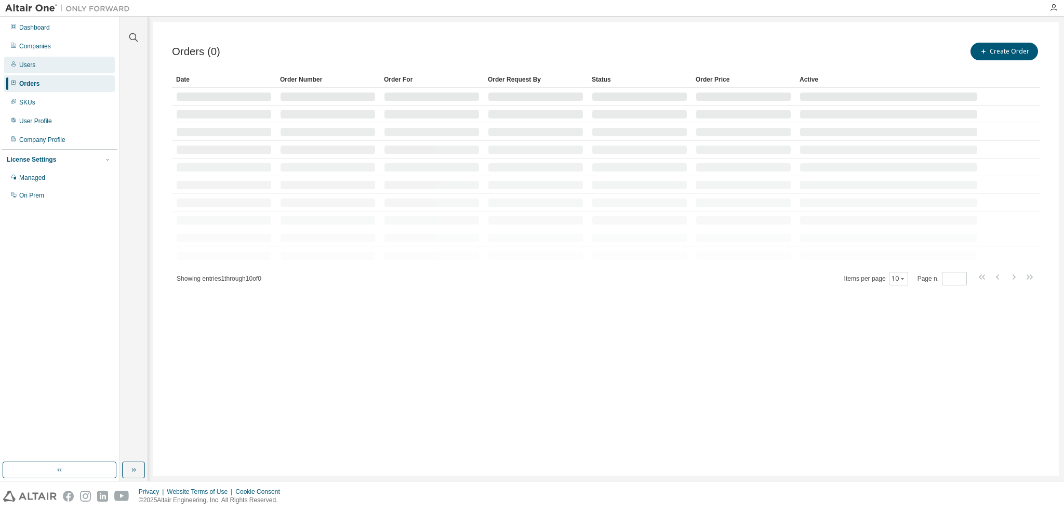
click at [50, 68] on div "Users" at bounding box center [59, 65] width 111 height 17
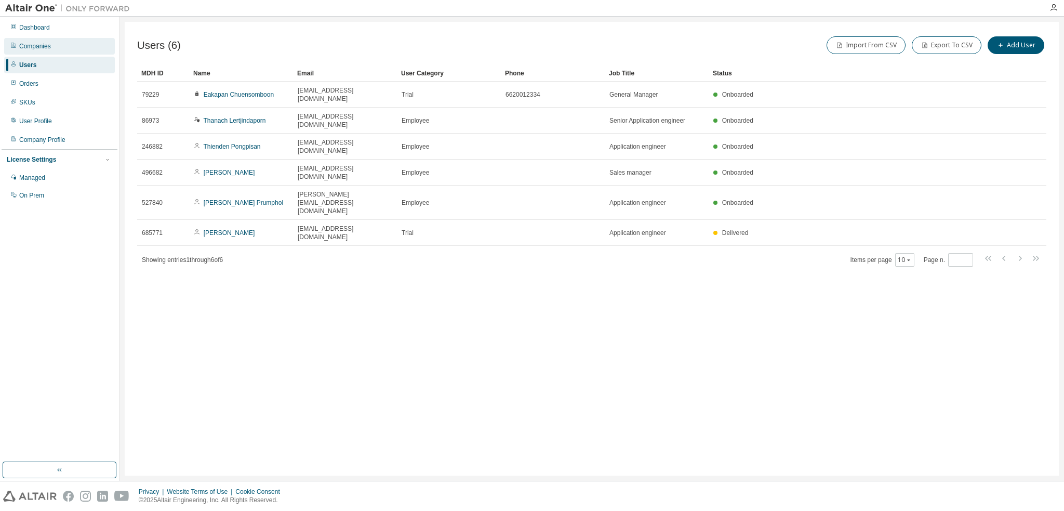
click at [58, 43] on div "Companies" at bounding box center [59, 46] width 111 height 17
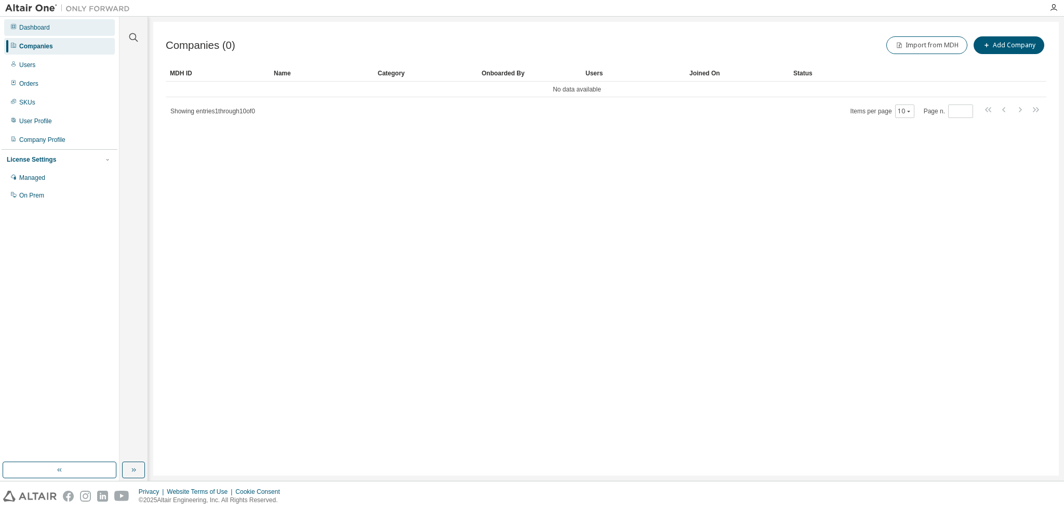
click at [60, 30] on div "Dashboard" at bounding box center [59, 27] width 111 height 17
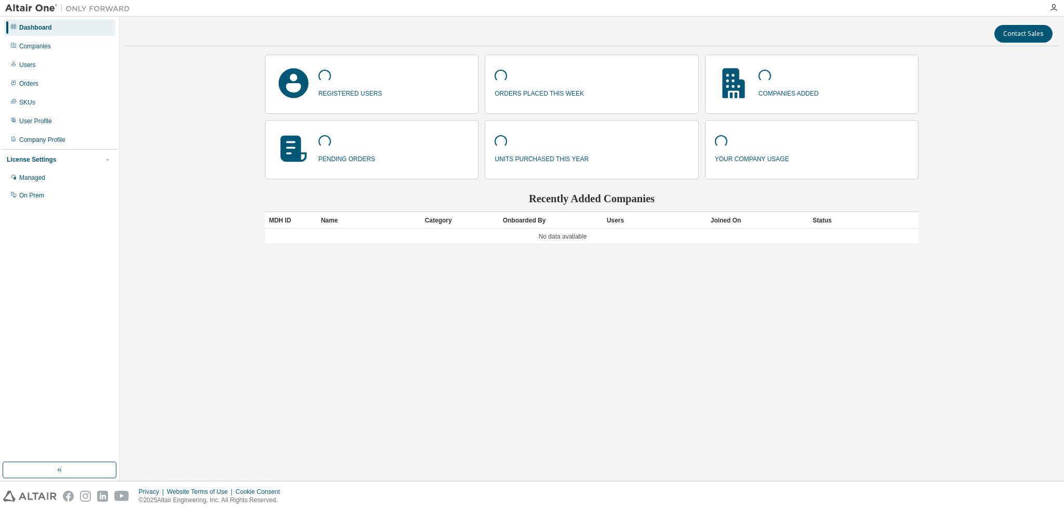
click at [39, 9] on img at bounding box center [70, 8] width 130 height 10
click at [26, 2] on div at bounding box center [67, 8] width 135 height 16
